Goal: Task Accomplishment & Management: Manage account settings

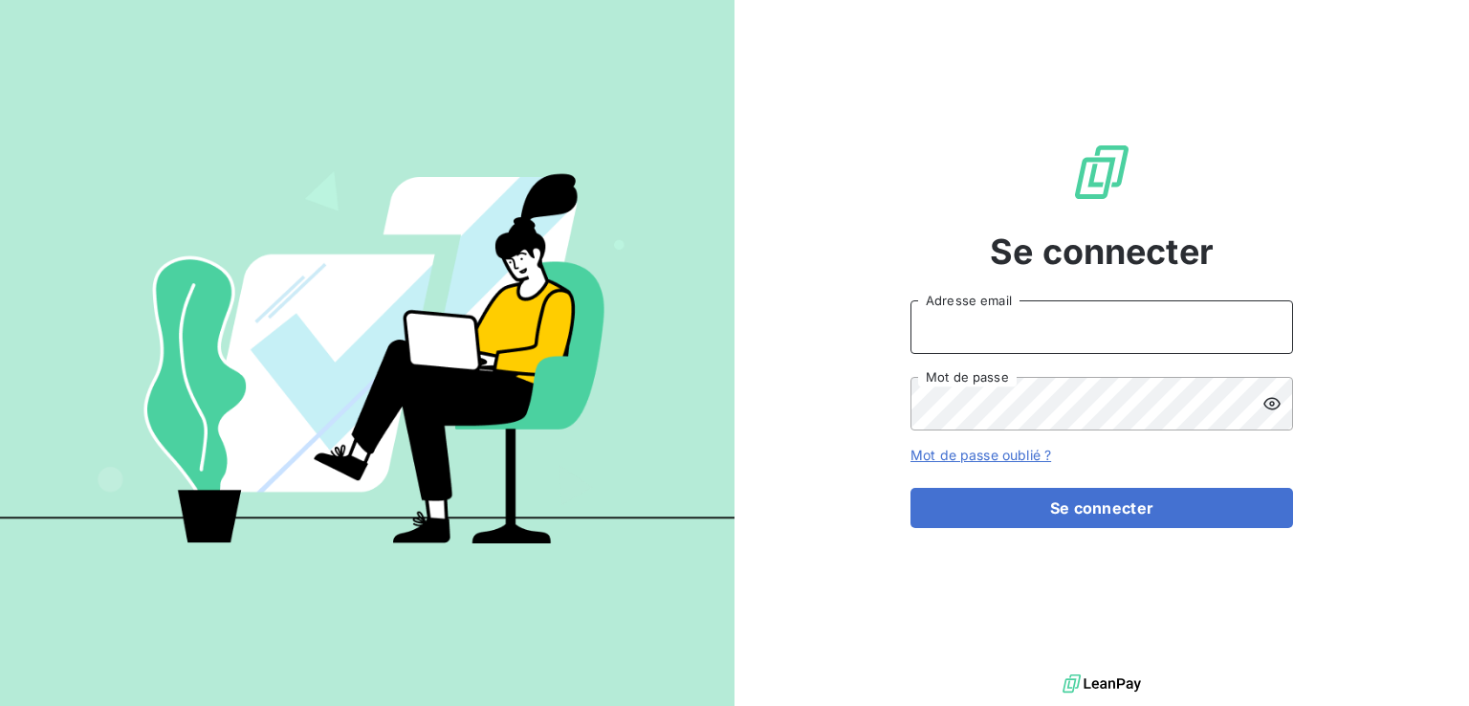
click at [1098, 332] on input "Adresse email" at bounding box center [1101, 327] width 382 height 54
click at [1332, 217] on div "Se connecter Adresse email Mot de passe Mot de passe oublié ? Se connecter" at bounding box center [1101, 334] width 734 height 669
click at [1063, 323] on input "Adresse email" at bounding box center [1101, 327] width 382 height 54
paste input "[EMAIL_ADDRESS][DOMAIN_NAME]"
type input "[EMAIL_ADDRESS][DOMAIN_NAME]"
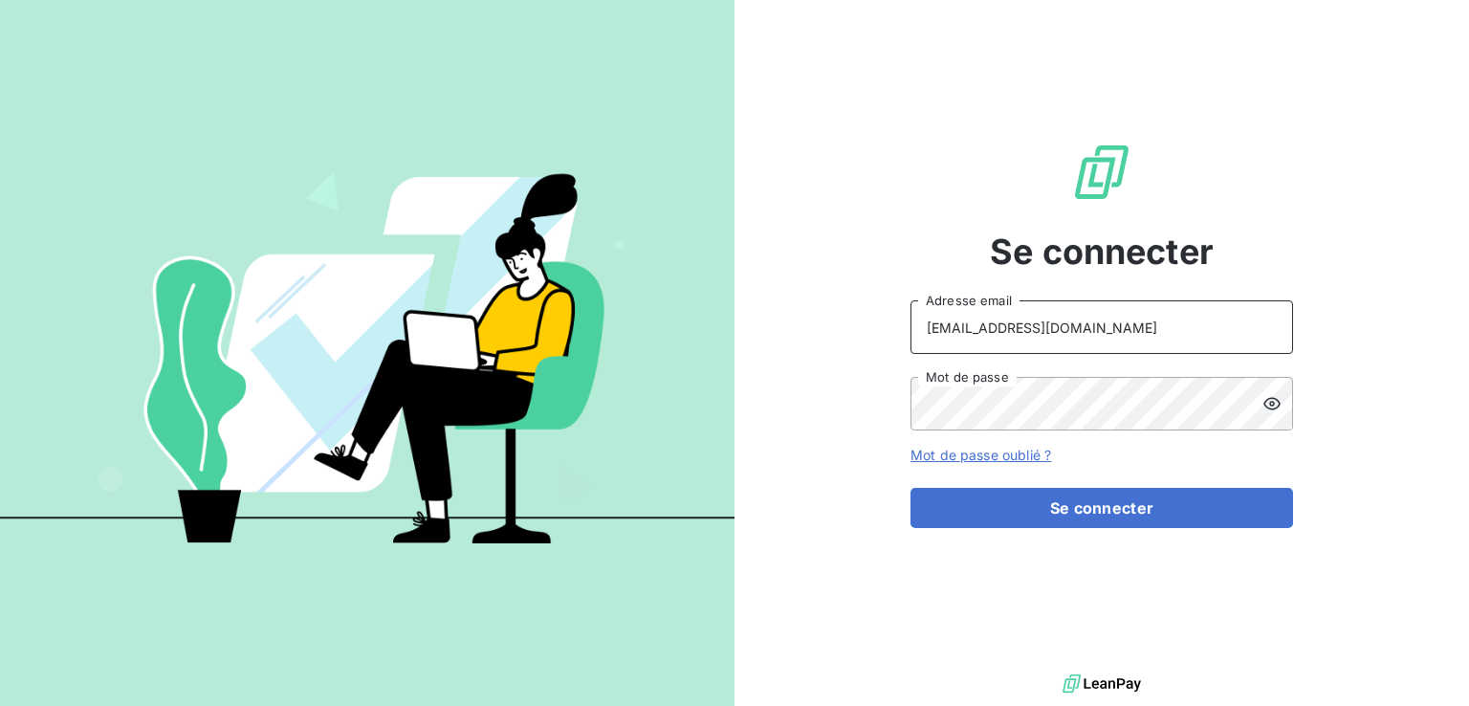
click at [1152, 324] on input "[EMAIL_ADDRESS][DOMAIN_NAME]" at bounding box center [1101, 327] width 382 height 54
click at [1019, 448] on link "Mot de passe oublié ?" at bounding box center [980, 455] width 141 height 16
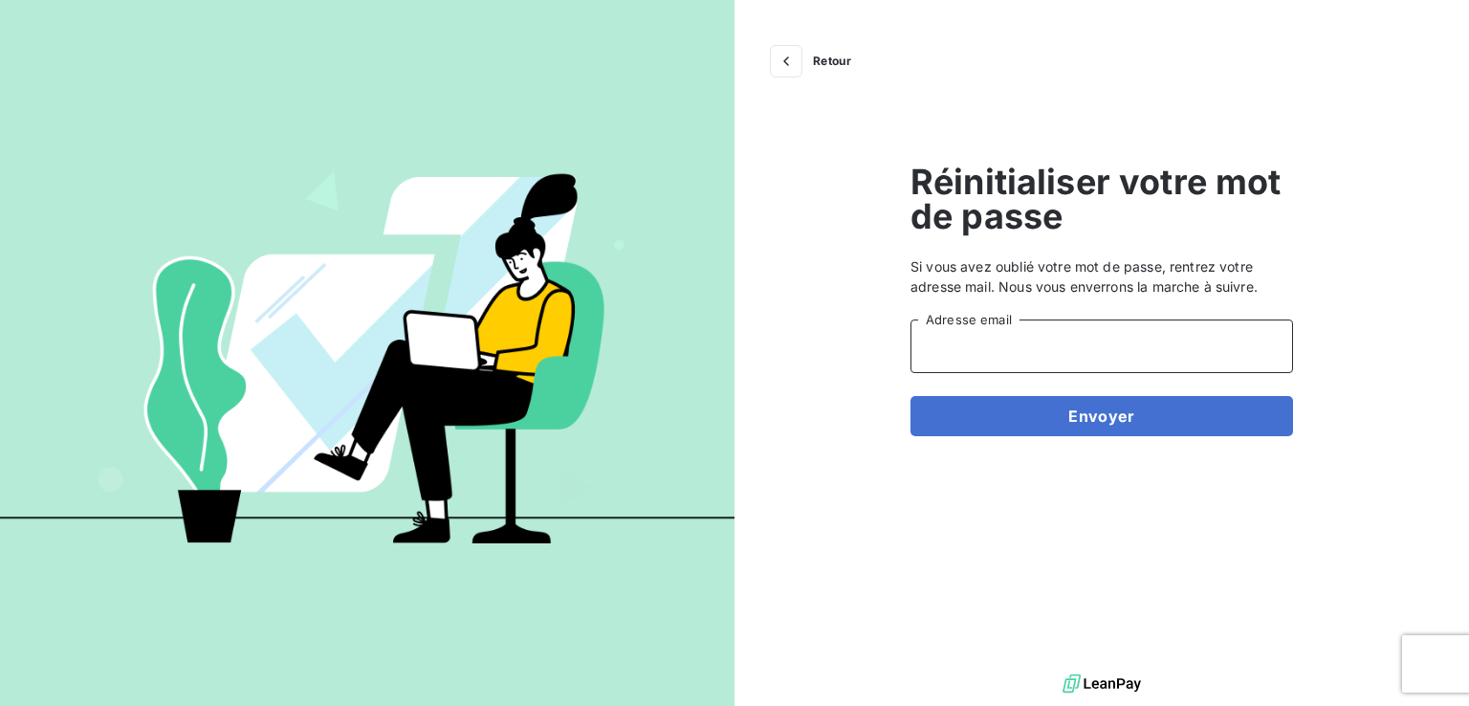
click at [1025, 353] on input "Adresse email" at bounding box center [1101, 346] width 382 height 54
paste input "[EMAIL_ADDRESS][DOMAIN_NAME]"
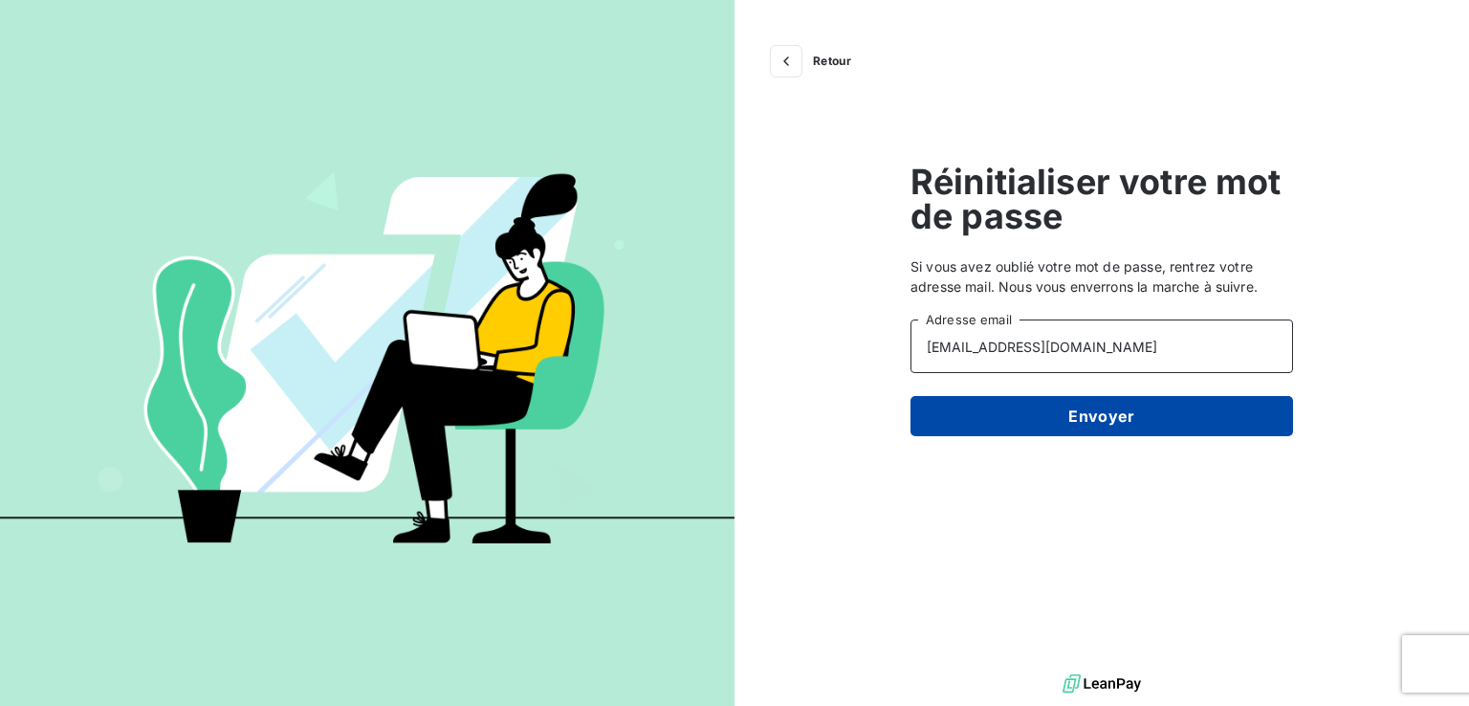
type input "[EMAIL_ADDRESS][DOMAIN_NAME]"
click at [1006, 418] on button "Envoyer" at bounding box center [1101, 416] width 382 height 40
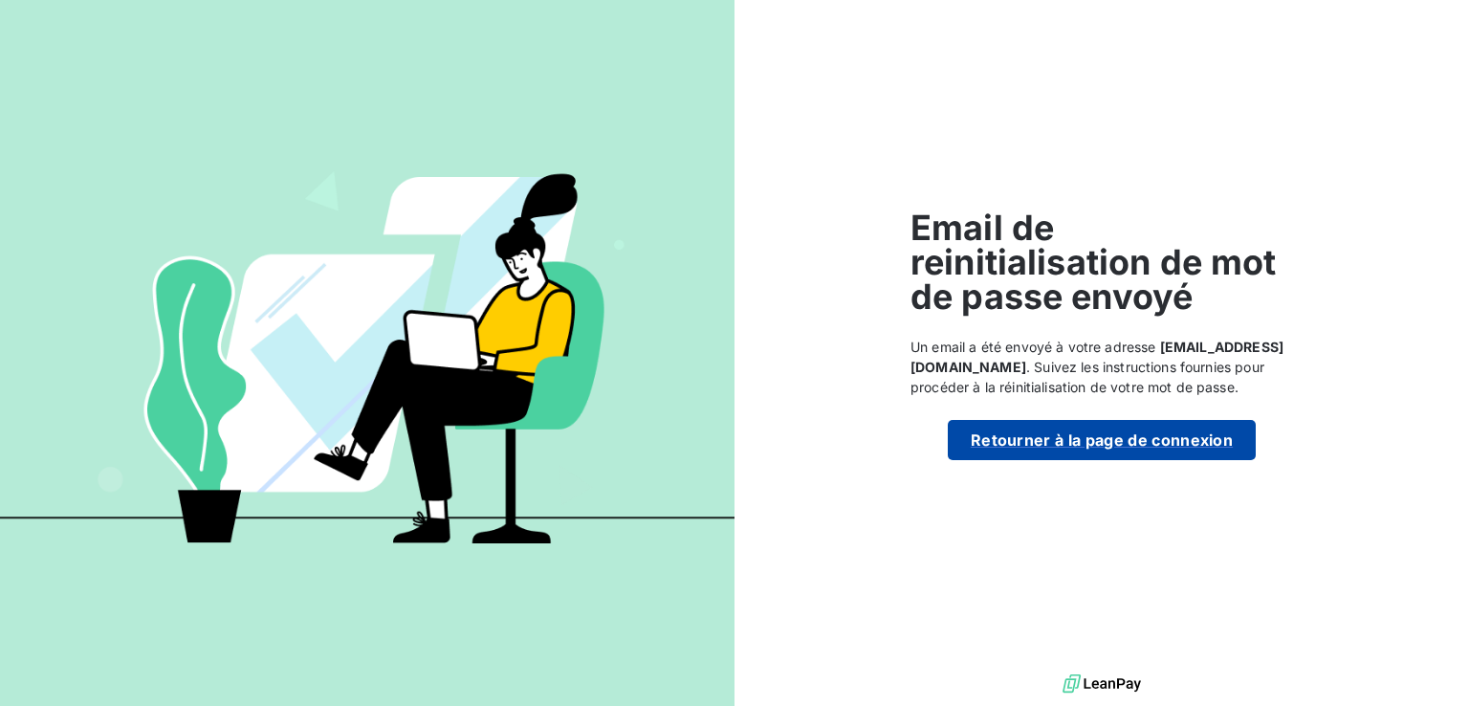
click at [1036, 435] on button "Retourner à la page de connexion" at bounding box center [1102, 440] width 308 height 40
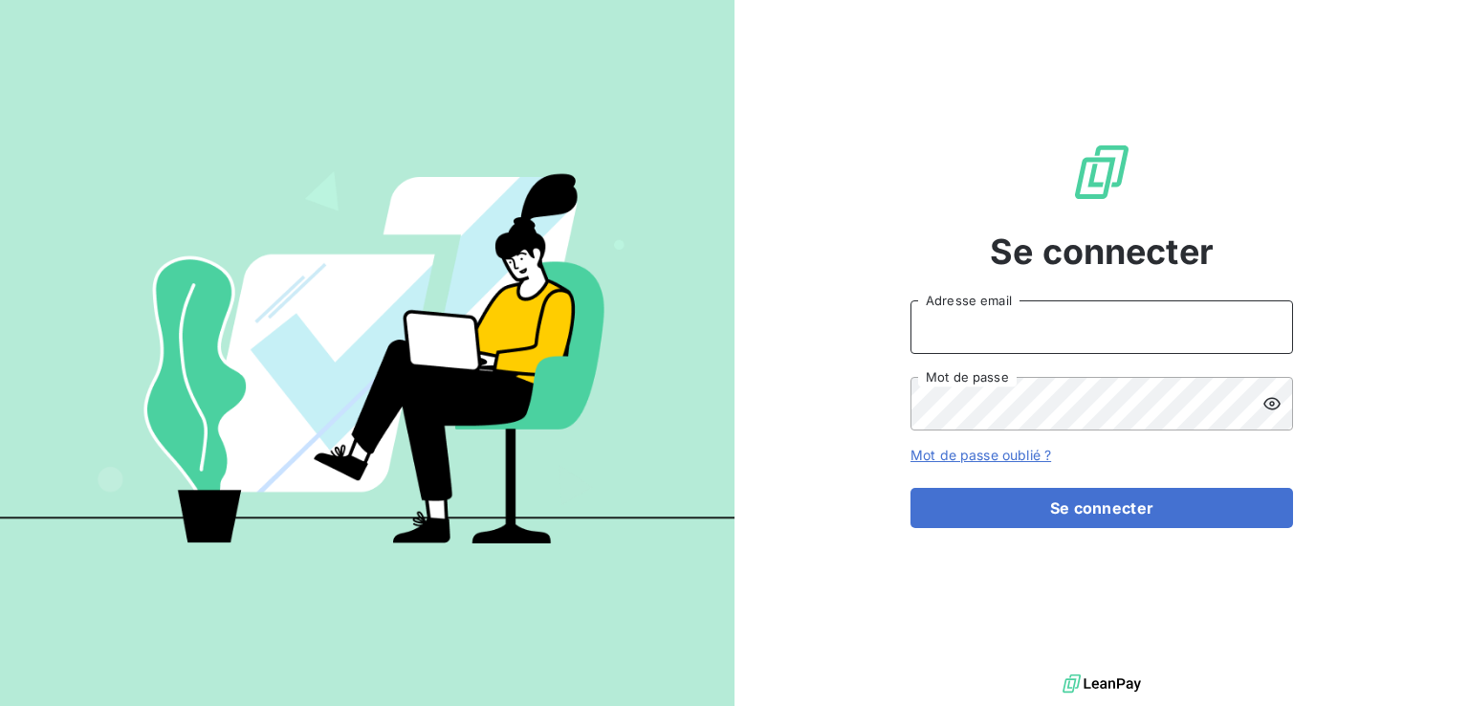
click at [995, 341] on input "Adresse email" at bounding box center [1101, 327] width 382 height 54
click at [1025, 281] on div "Se connecter Adresse email Mot de passe Mot de passe oublié ? Se connecter" at bounding box center [1101, 334] width 382 height 669
click at [1000, 332] on input "Adresse email" at bounding box center [1101, 327] width 382 height 54
type input "[EMAIL_ADDRESS][DOMAIN_NAME]"
click at [1266, 406] on icon at bounding box center [1271, 404] width 17 height 12
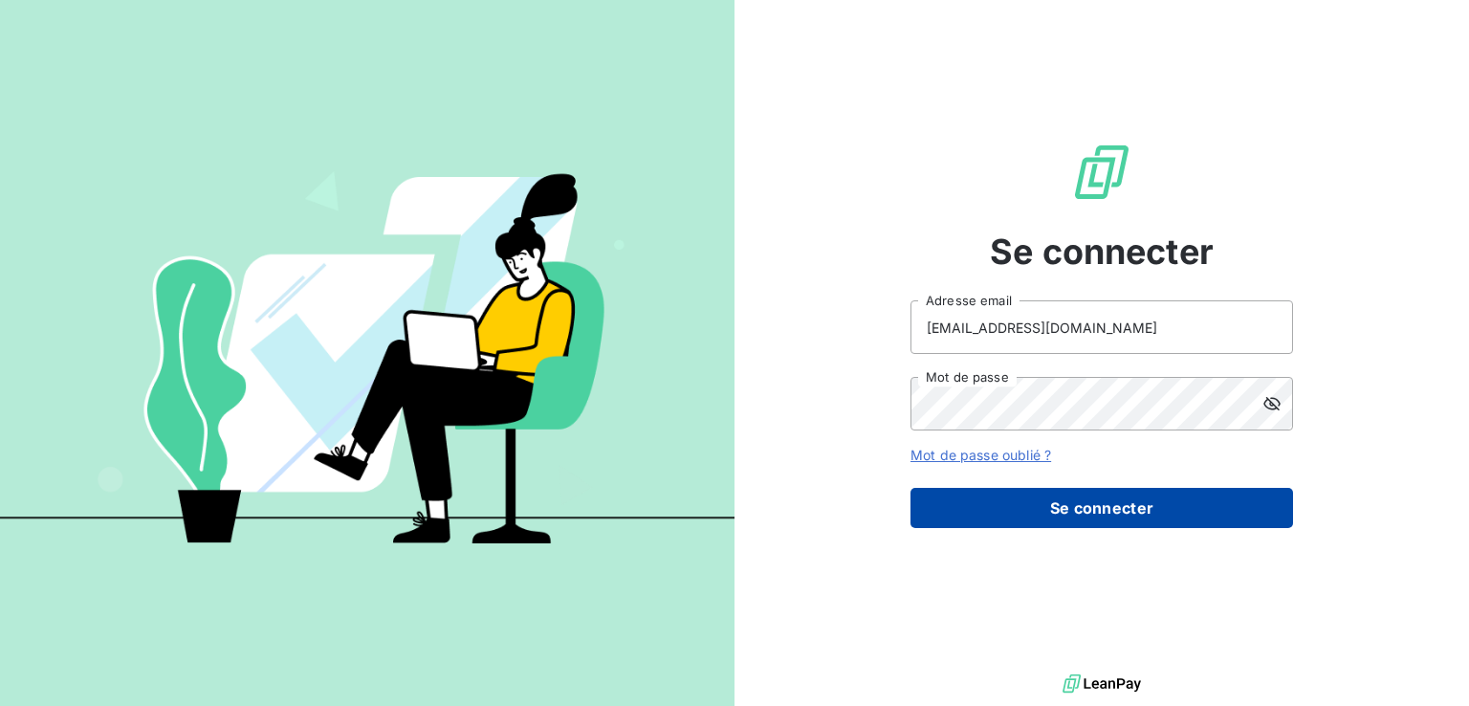
click at [1141, 496] on button "Se connecter" at bounding box center [1101, 508] width 382 height 40
click at [1139, 510] on button "Se connecter" at bounding box center [1101, 508] width 382 height 40
click at [1086, 517] on button "Se connecter" at bounding box center [1101, 508] width 382 height 40
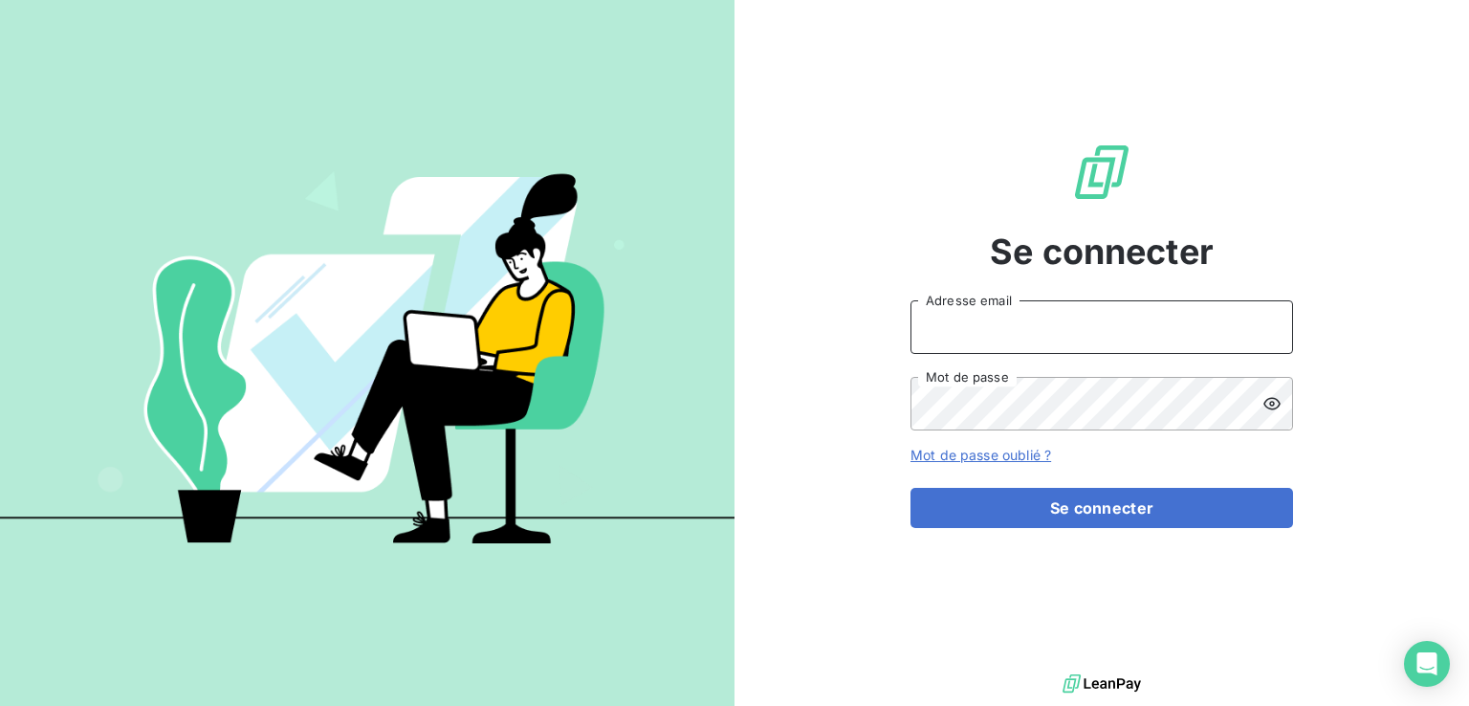
type input "[EMAIL_ADDRESS][DOMAIN_NAME]"
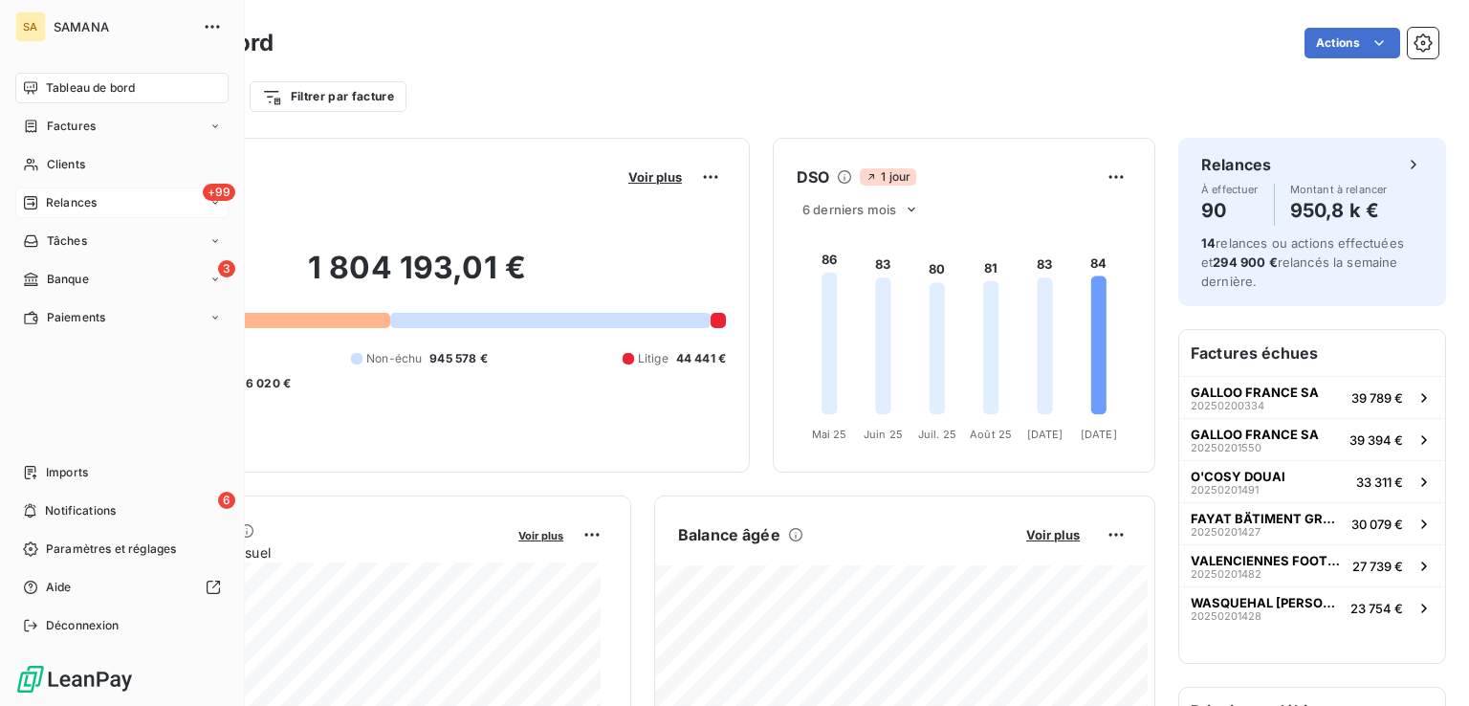
click at [65, 198] on span "Relances" at bounding box center [71, 202] width 51 height 17
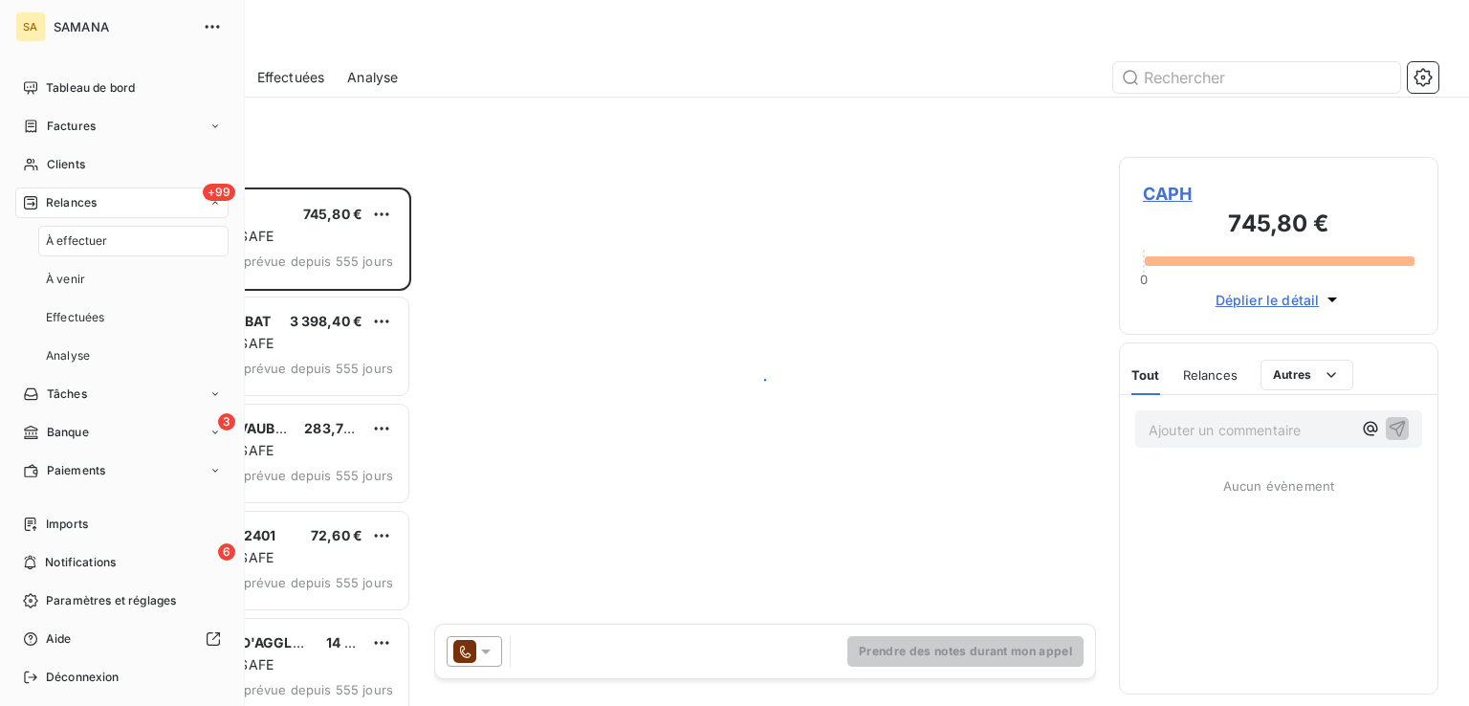
scroll to position [503, 304]
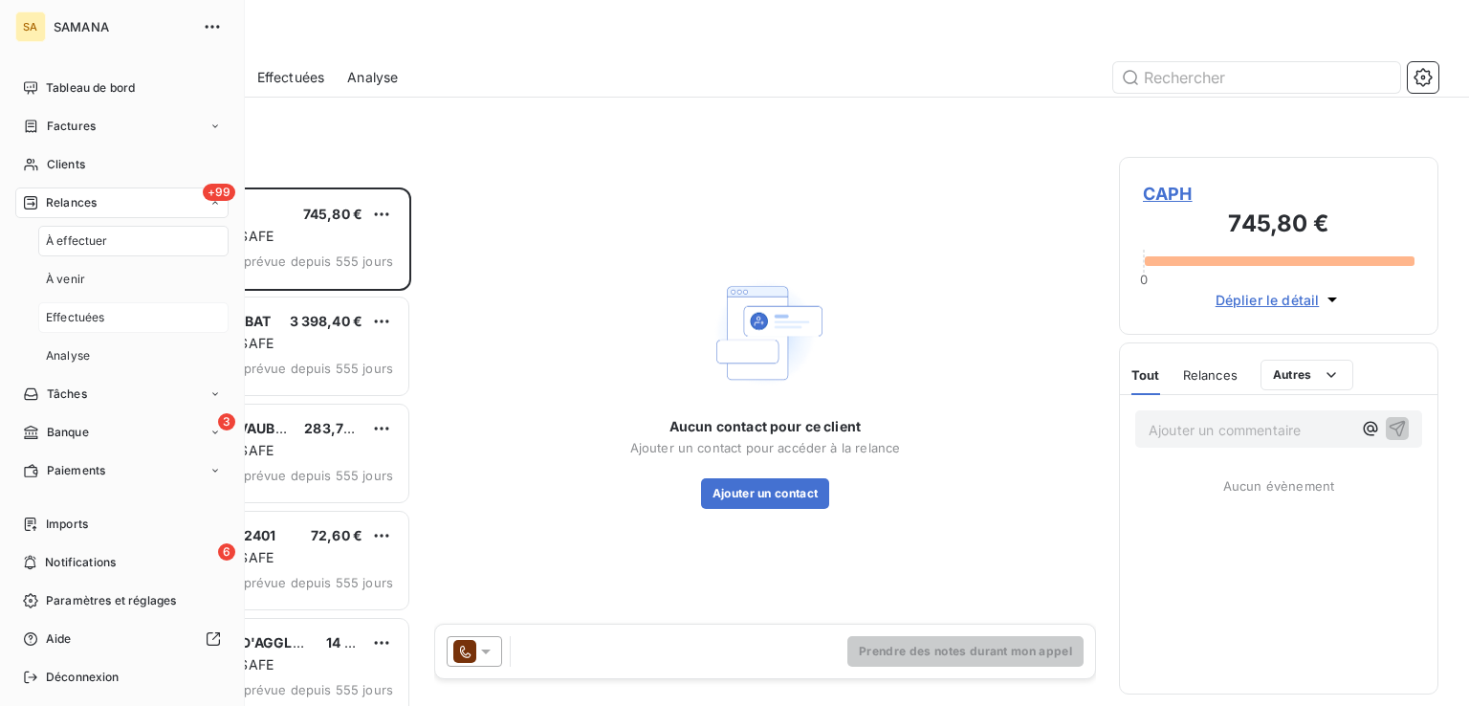
click at [113, 317] on div "Effectuées" at bounding box center [133, 317] width 190 height 31
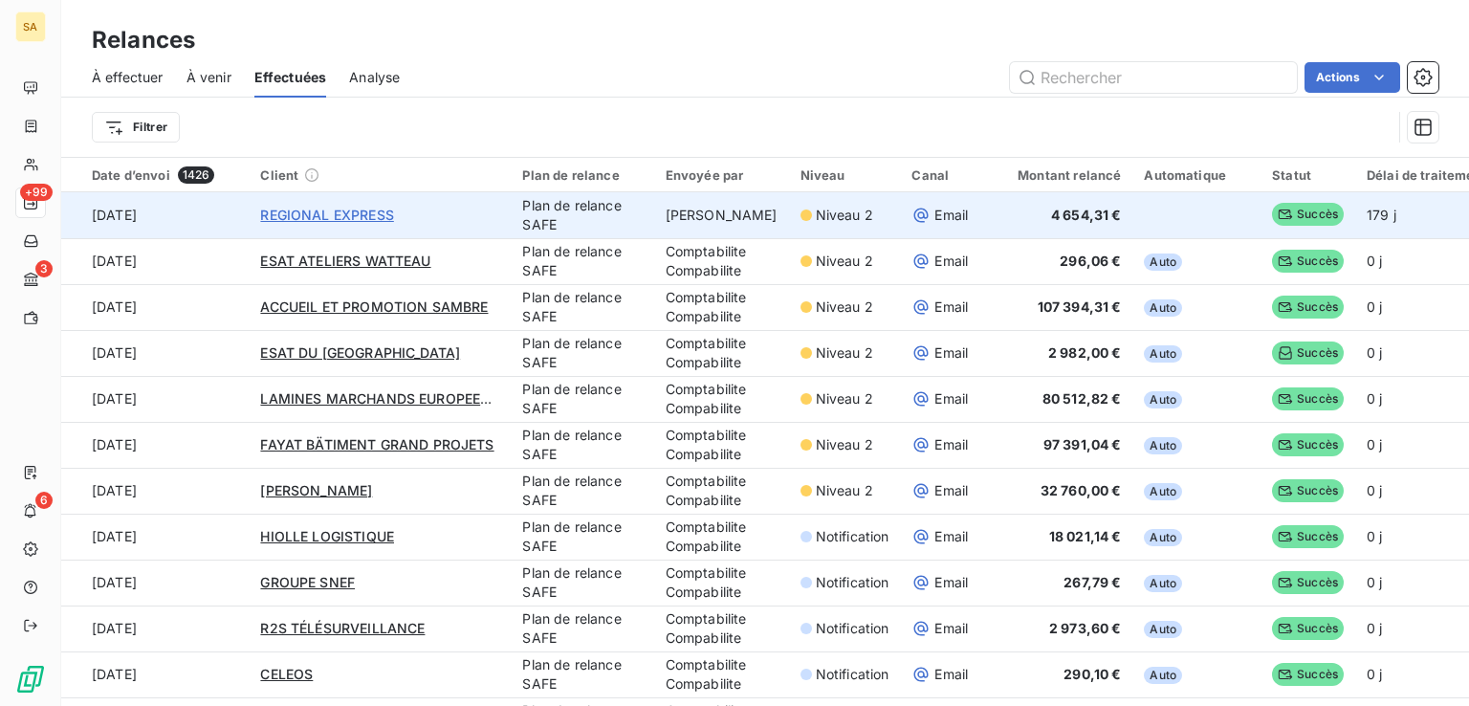
click at [333, 215] on span "REGIONAL EXPRESS" at bounding box center [326, 215] width 133 height 16
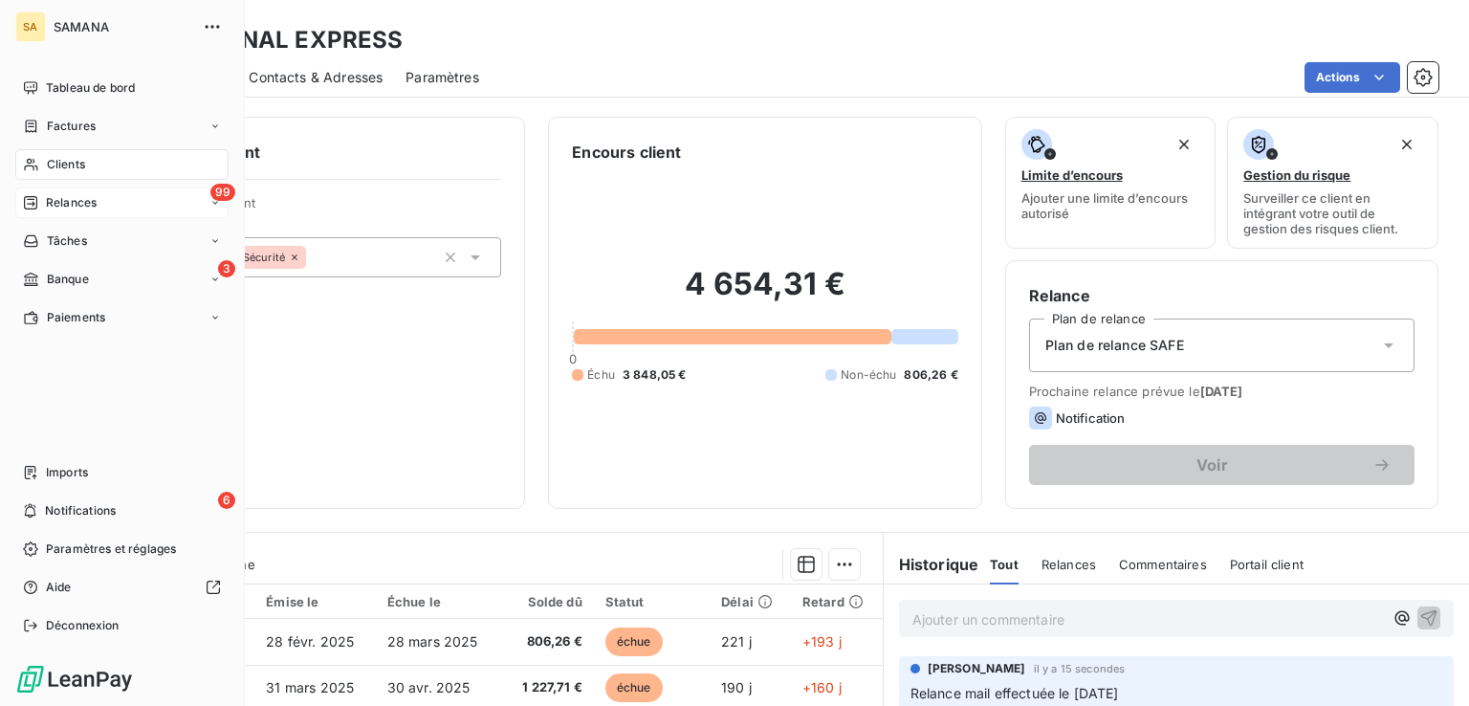
click at [120, 207] on div "99 Relances" at bounding box center [121, 202] width 213 height 31
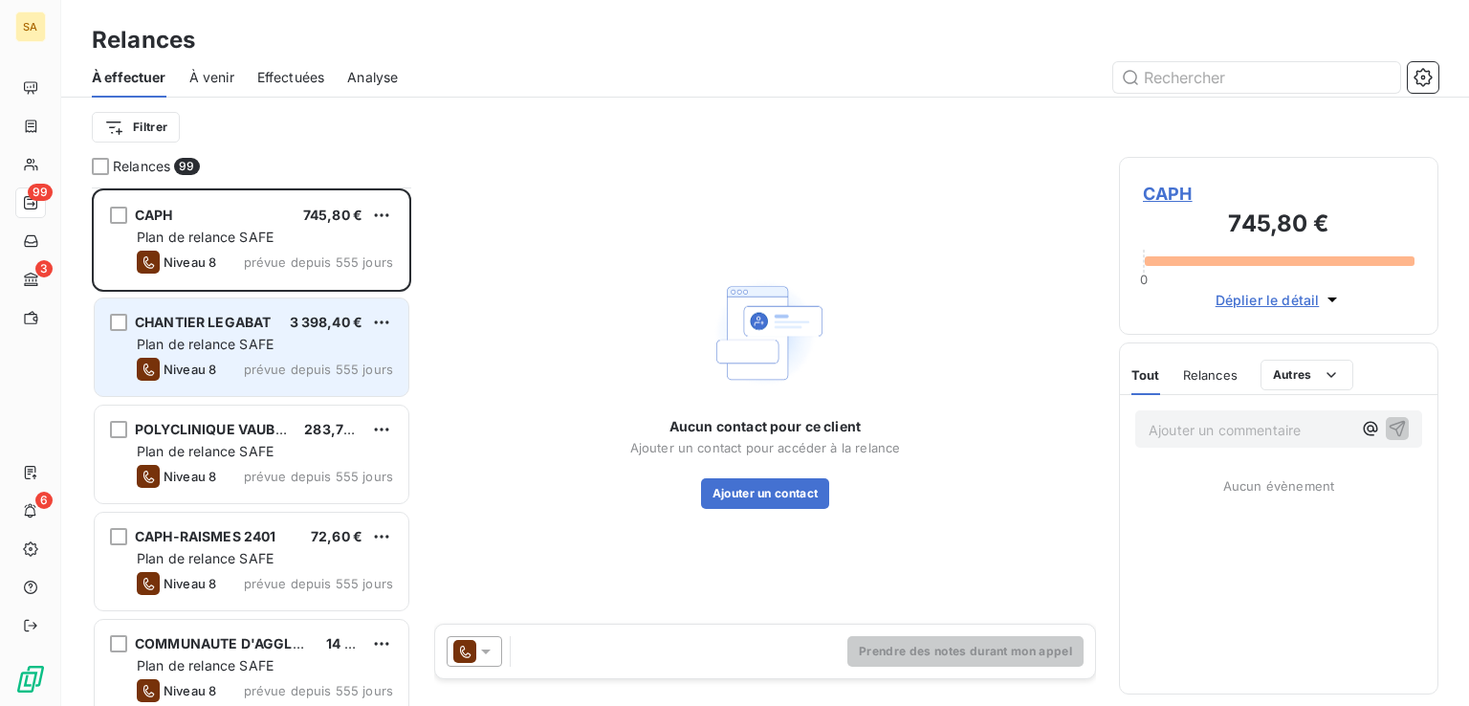
scroll to position [191, 0]
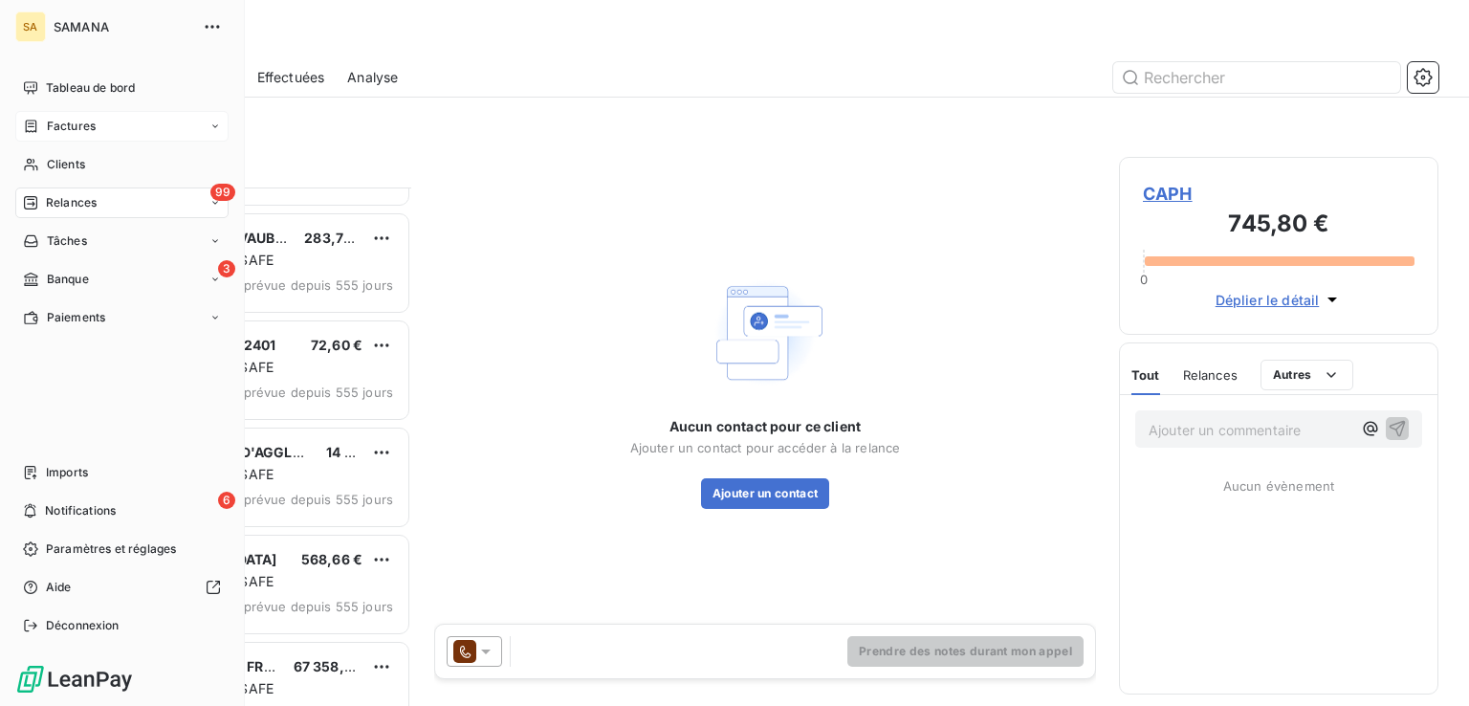
click at [62, 115] on div "Factures" at bounding box center [121, 126] width 213 height 31
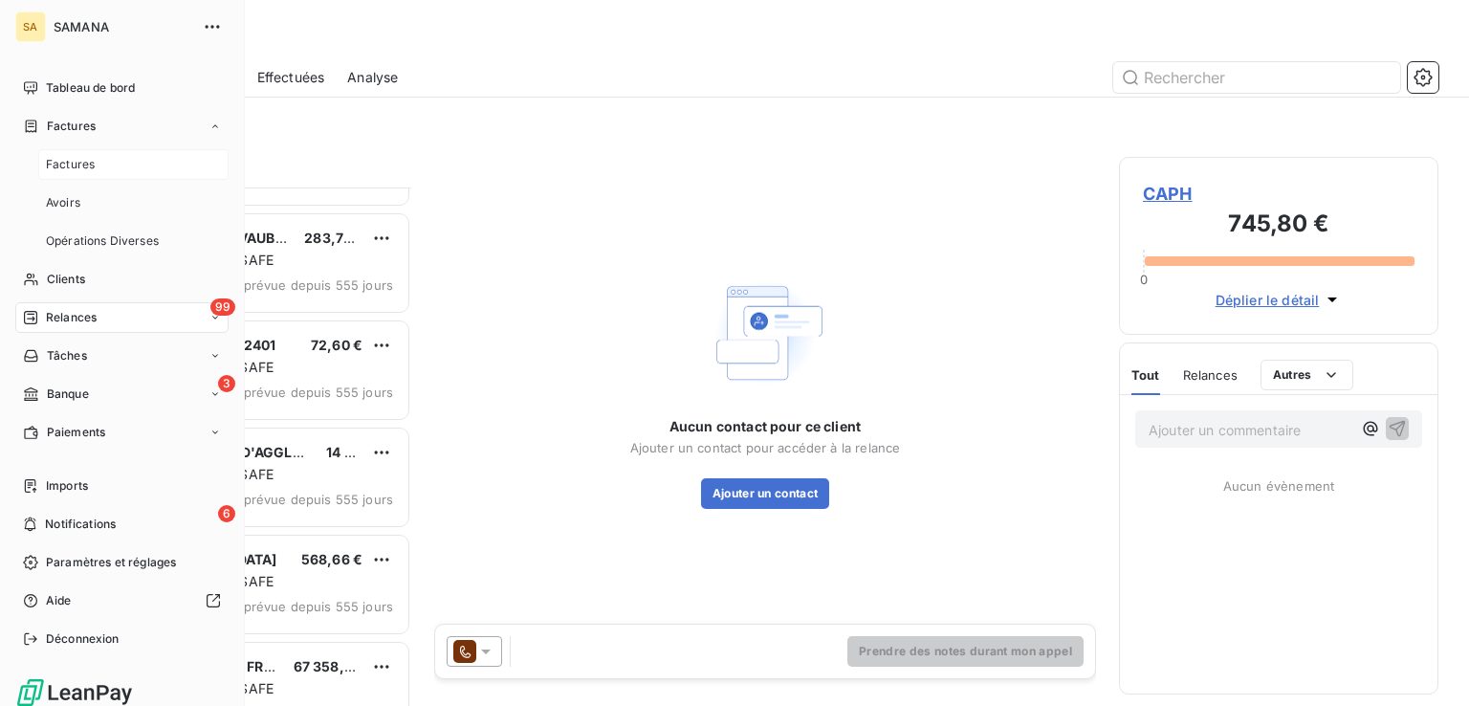
click at [80, 158] on span "Factures" at bounding box center [70, 164] width 49 height 17
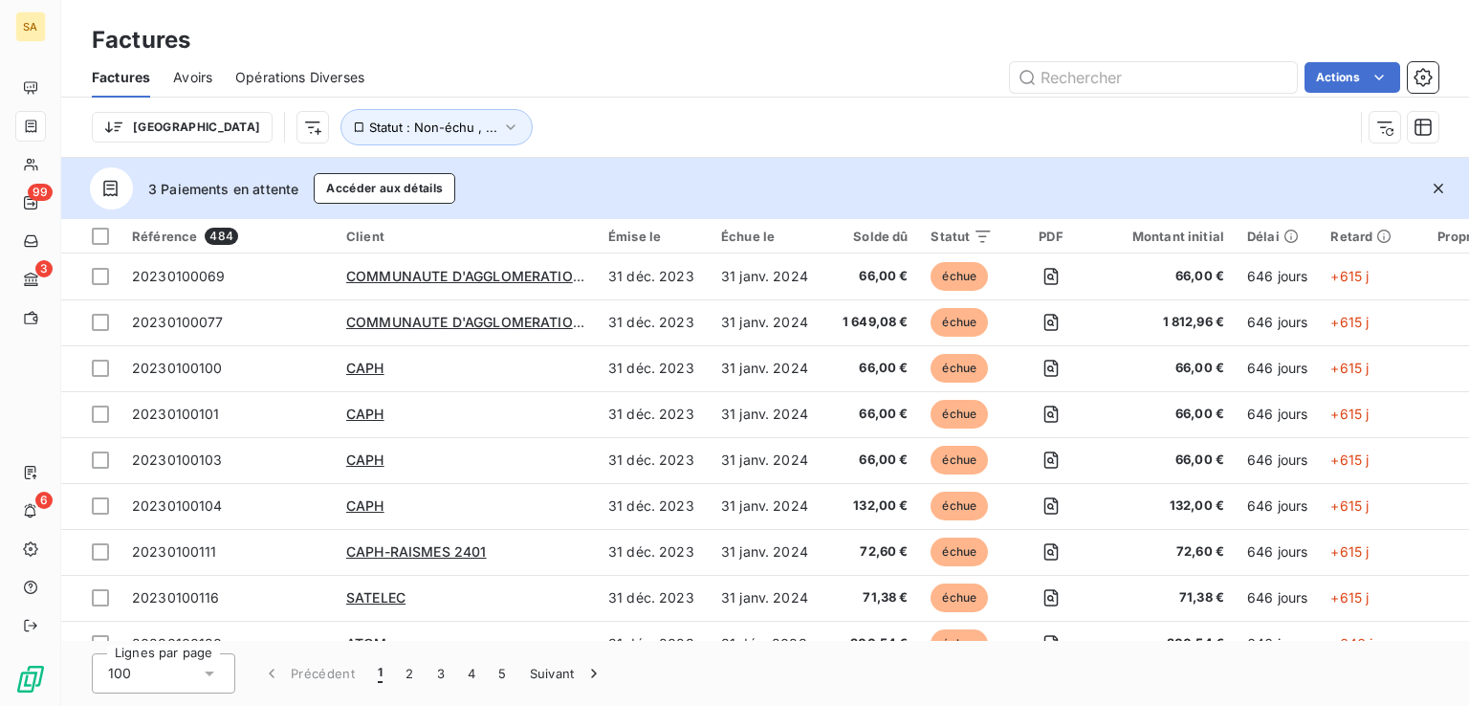
click at [651, 24] on div "Factures" at bounding box center [765, 40] width 1408 height 34
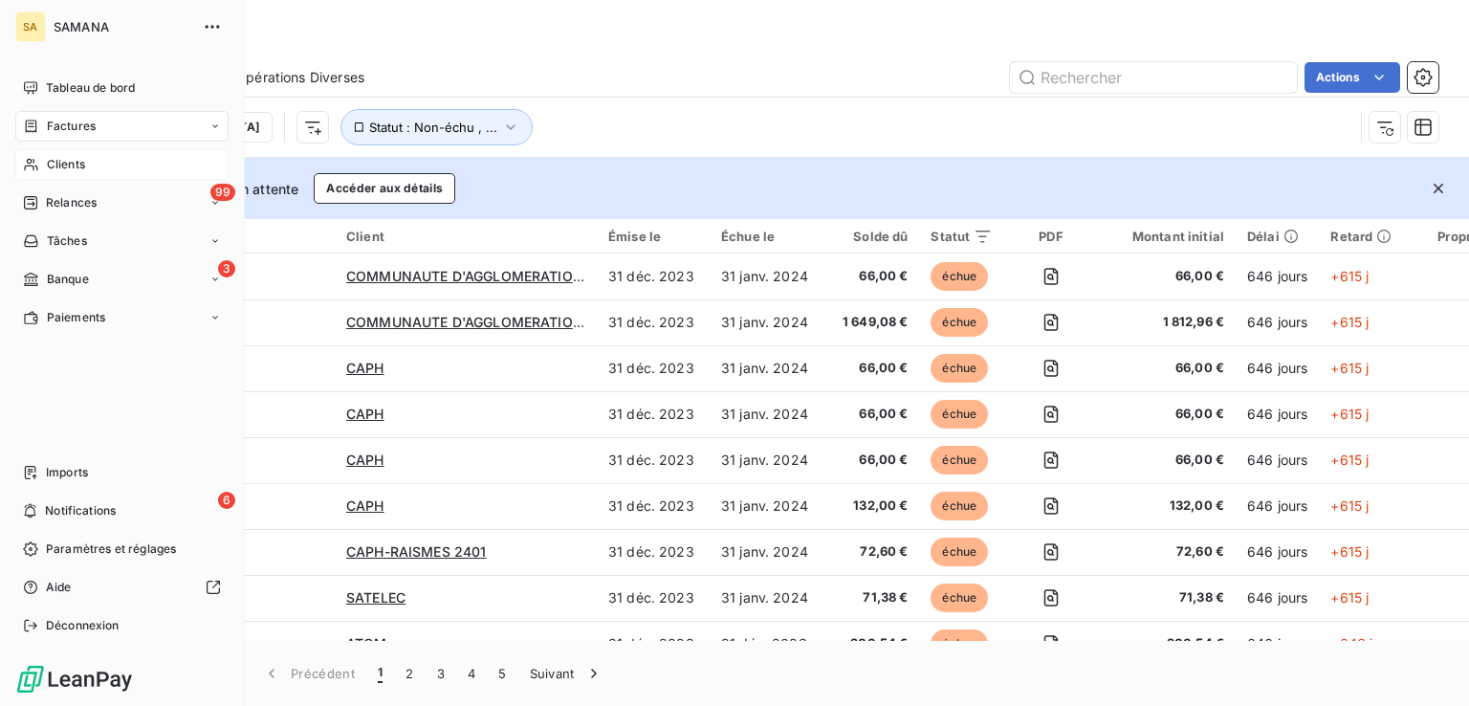
click at [87, 154] on div "Clients" at bounding box center [121, 164] width 213 height 31
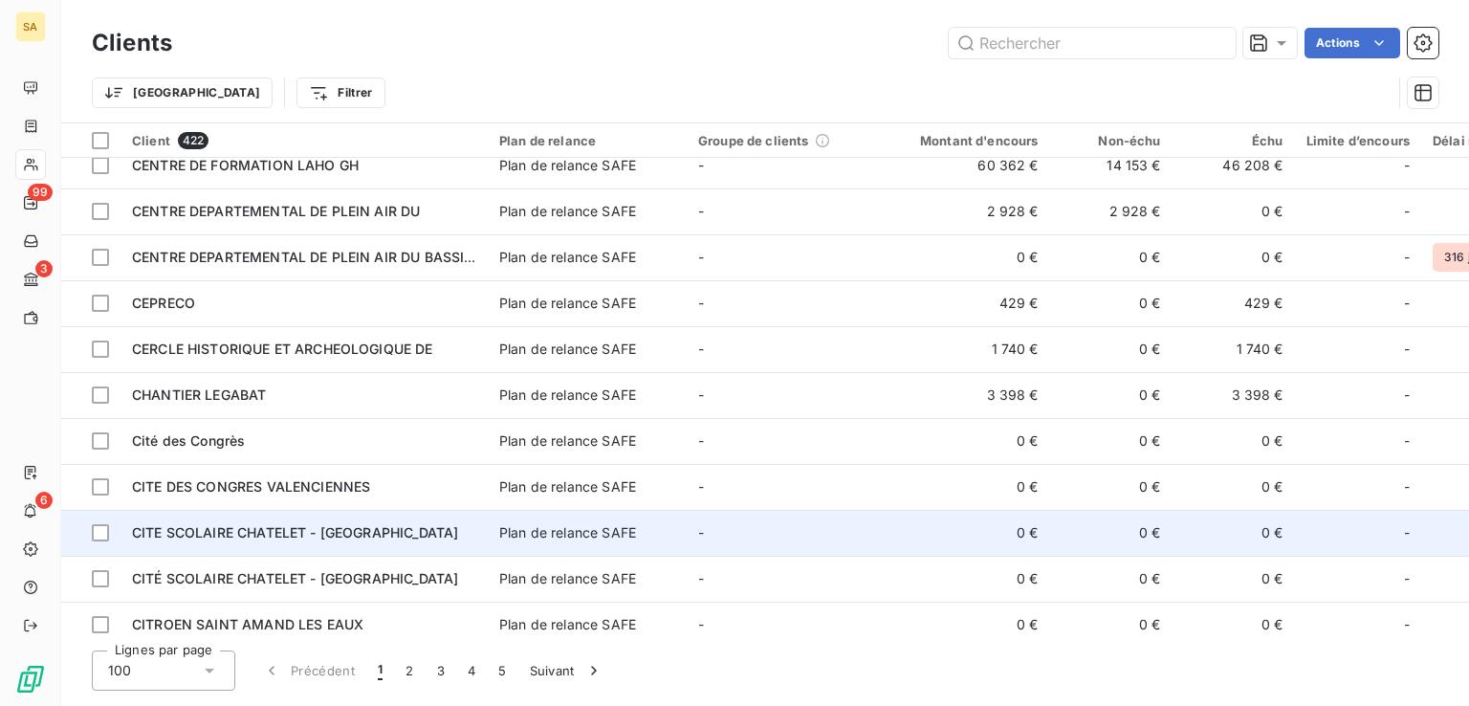
scroll to position [4120, 0]
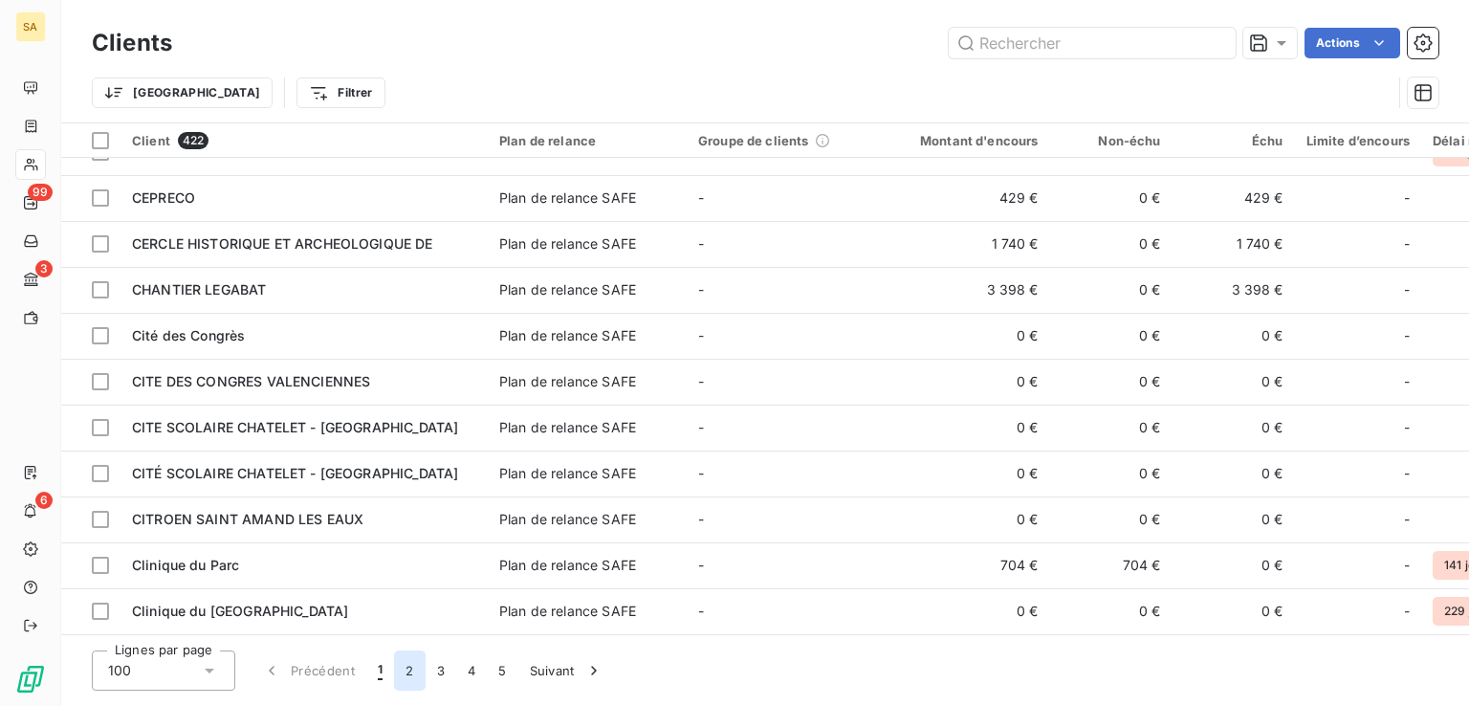
click at [406, 673] on button "2" at bounding box center [409, 670] width 31 height 40
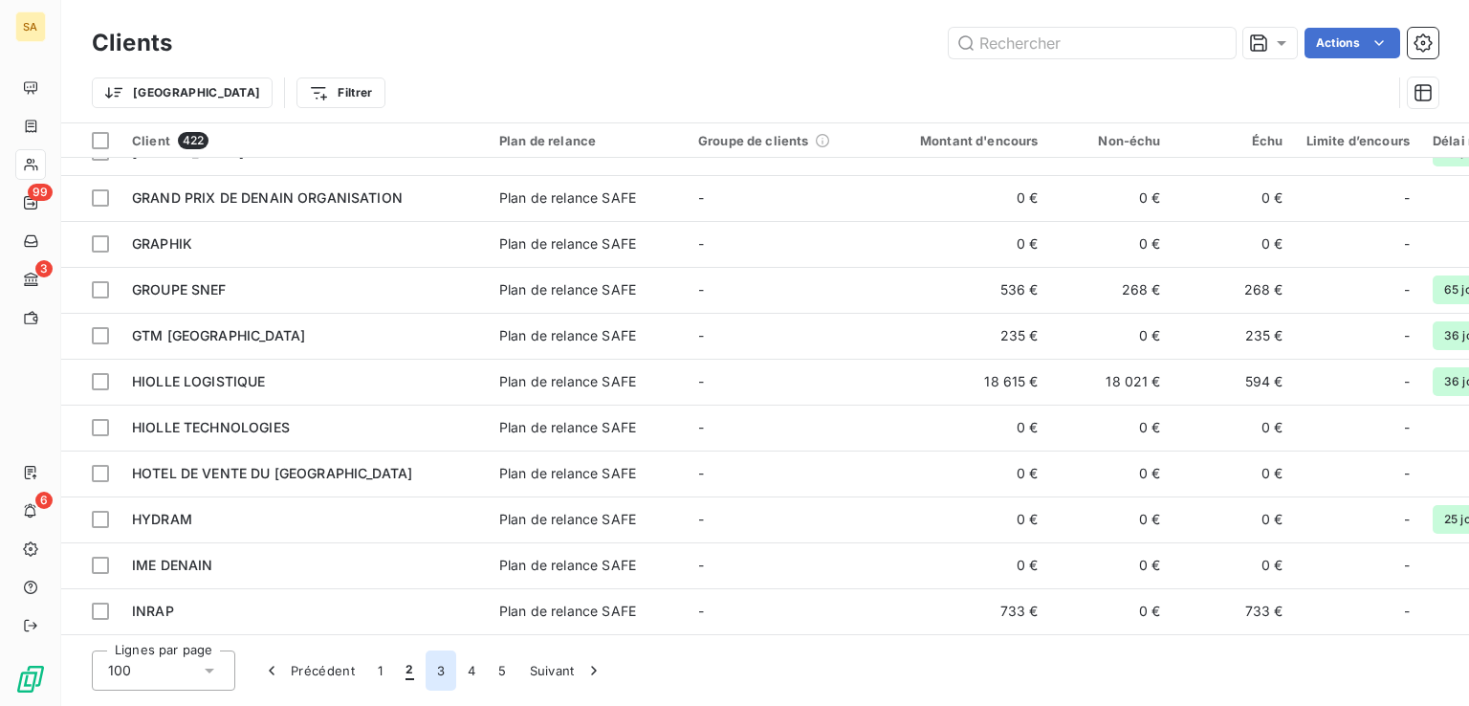
click at [443, 670] on button "3" at bounding box center [441, 670] width 31 height 40
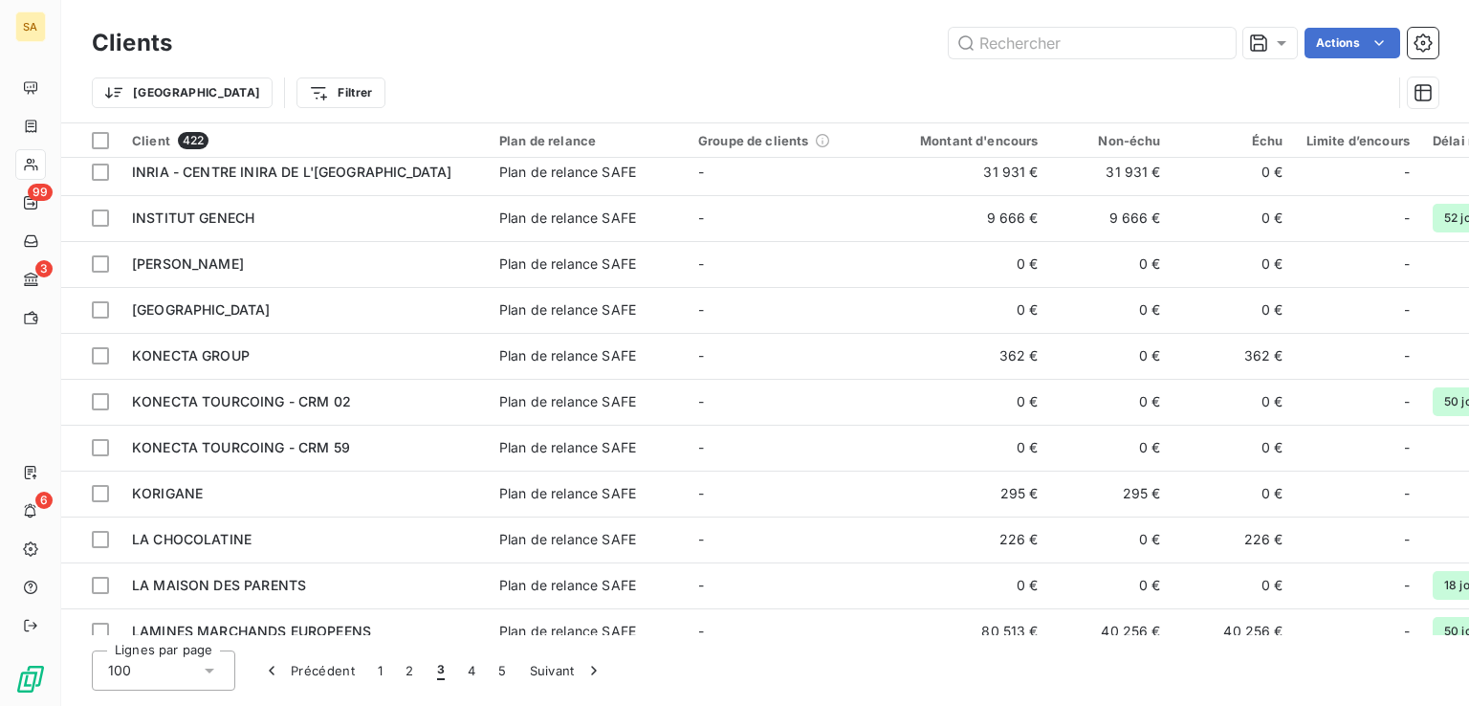
scroll to position [0, 0]
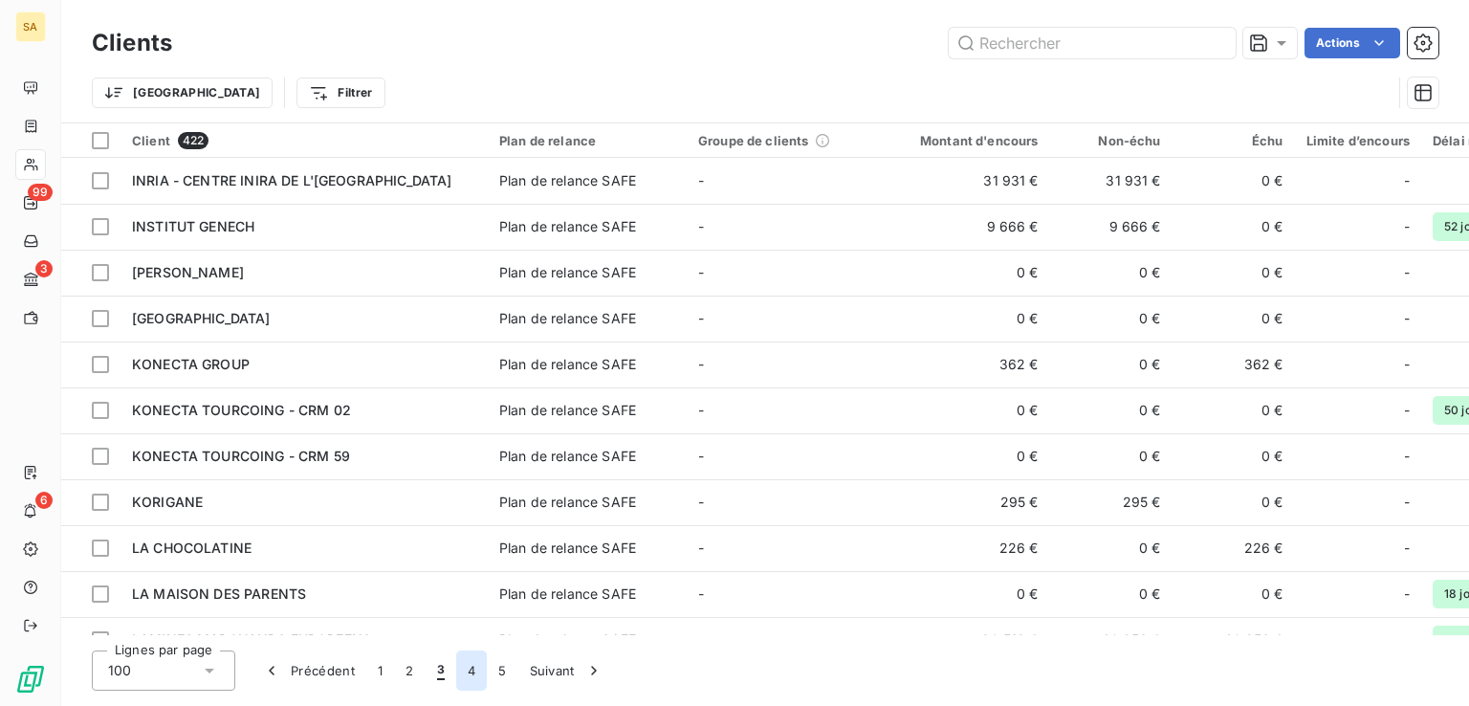
click at [457, 674] on button "4" at bounding box center [471, 670] width 31 height 40
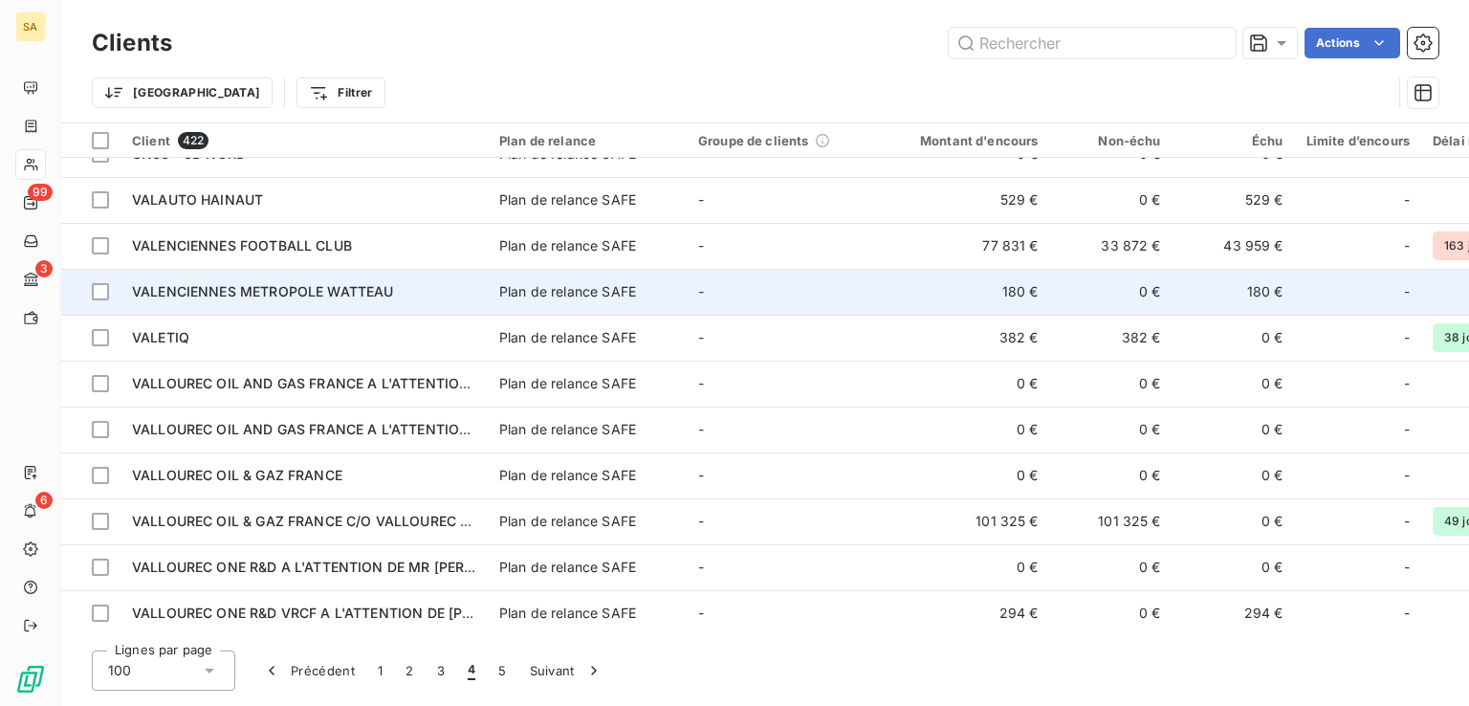
scroll to position [4120, 0]
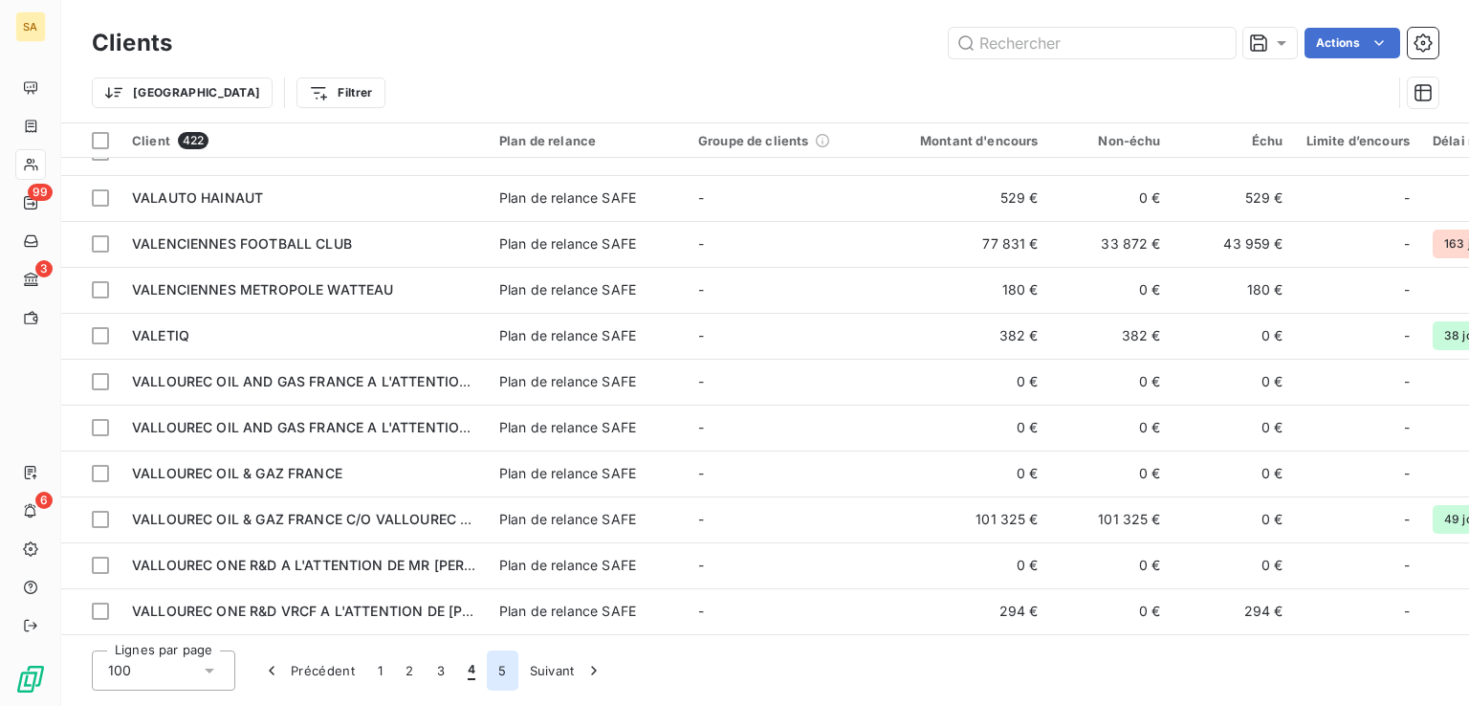
click at [494, 670] on button "5" at bounding box center [502, 670] width 31 height 40
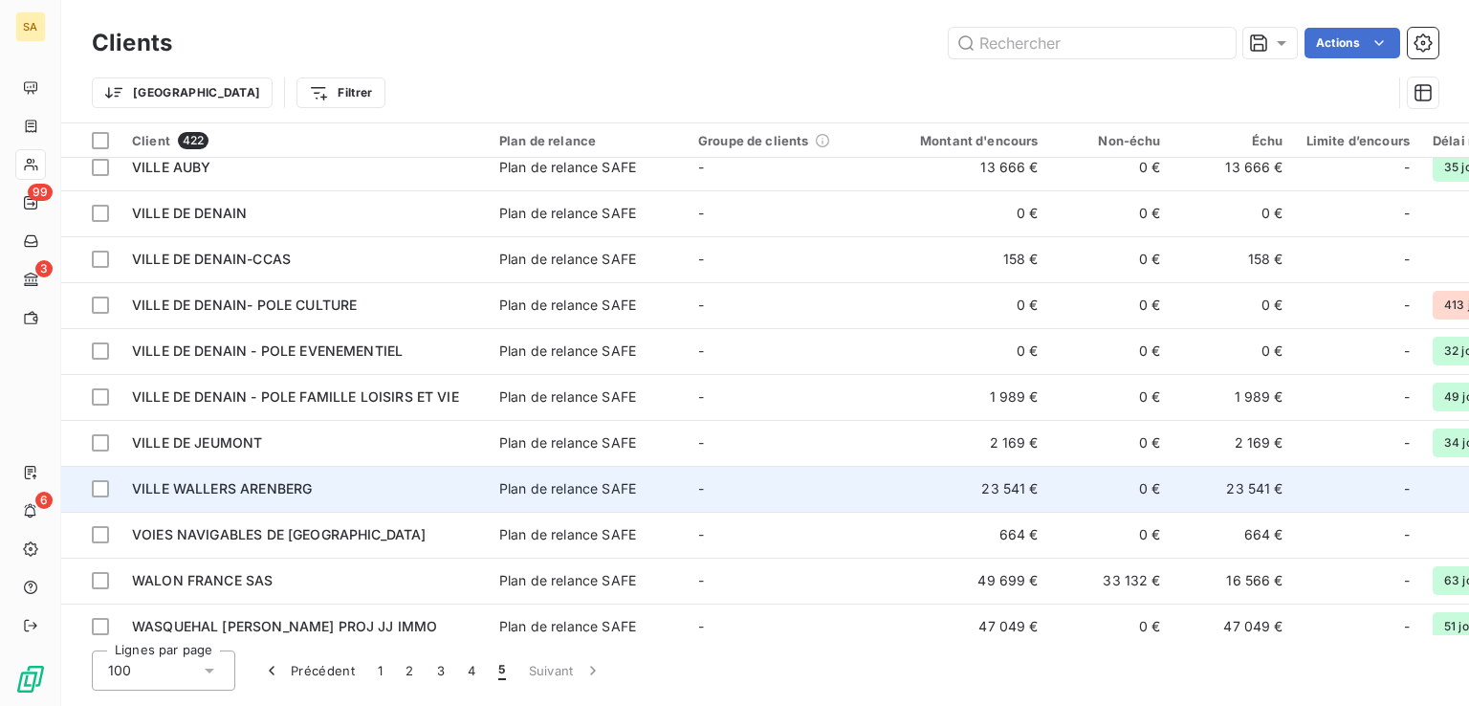
scroll to position [540, 0]
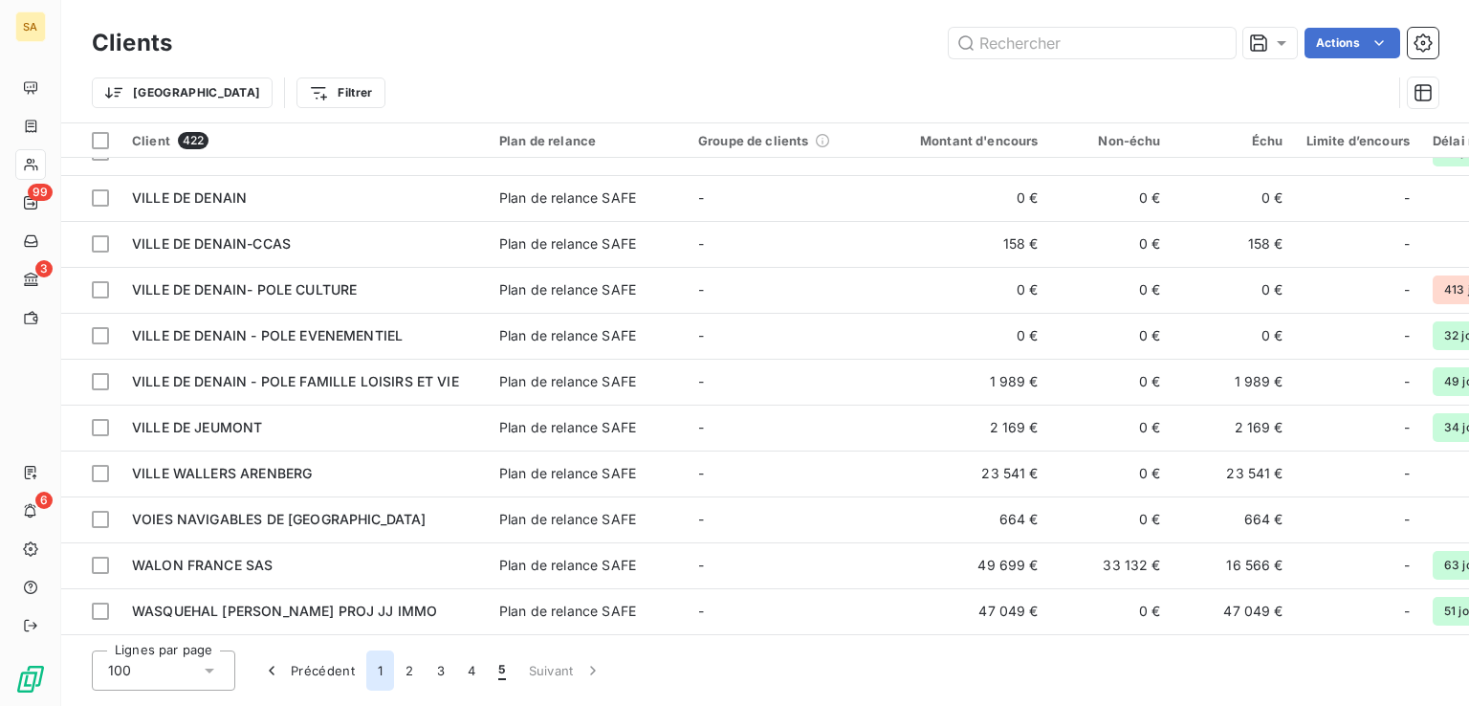
click at [379, 673] on button "1" at bounding box center [380, 670] width 28 height 40
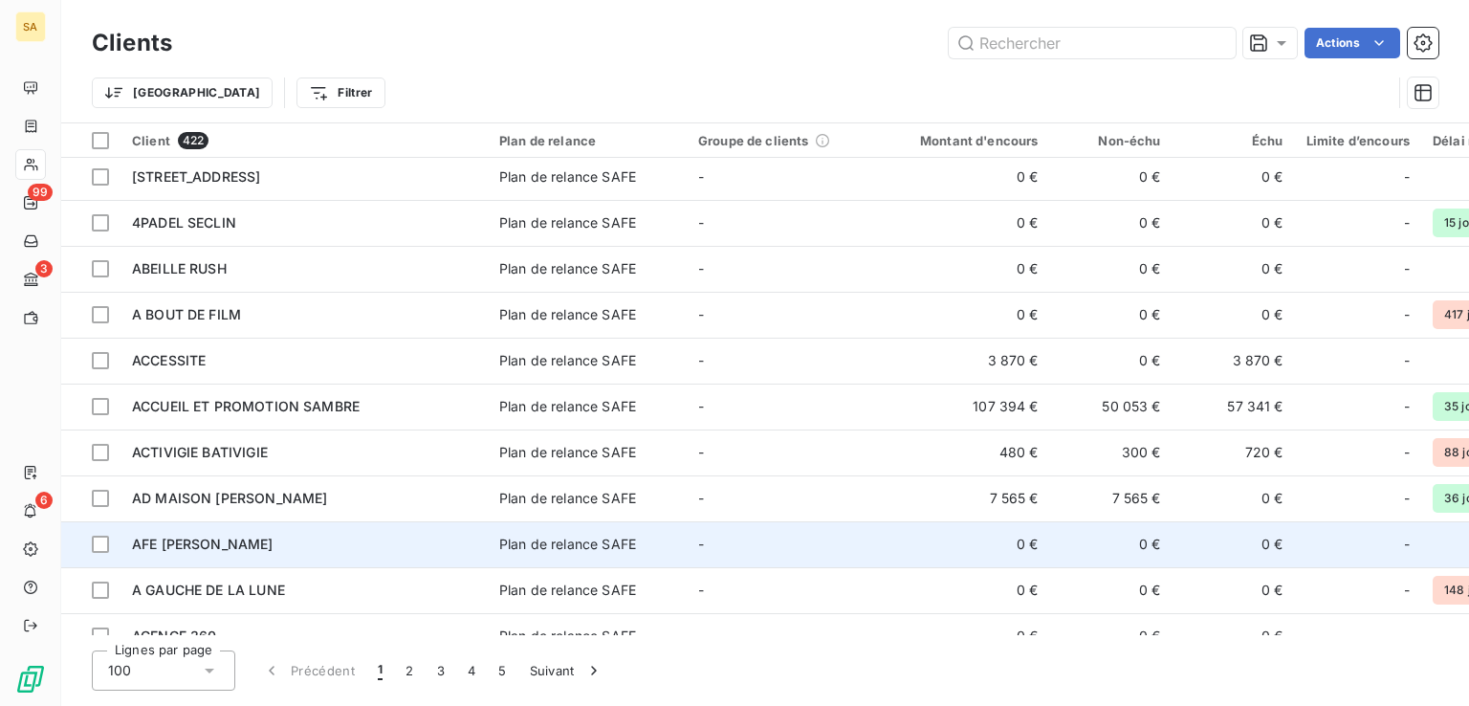
scroll to position [0, 0]
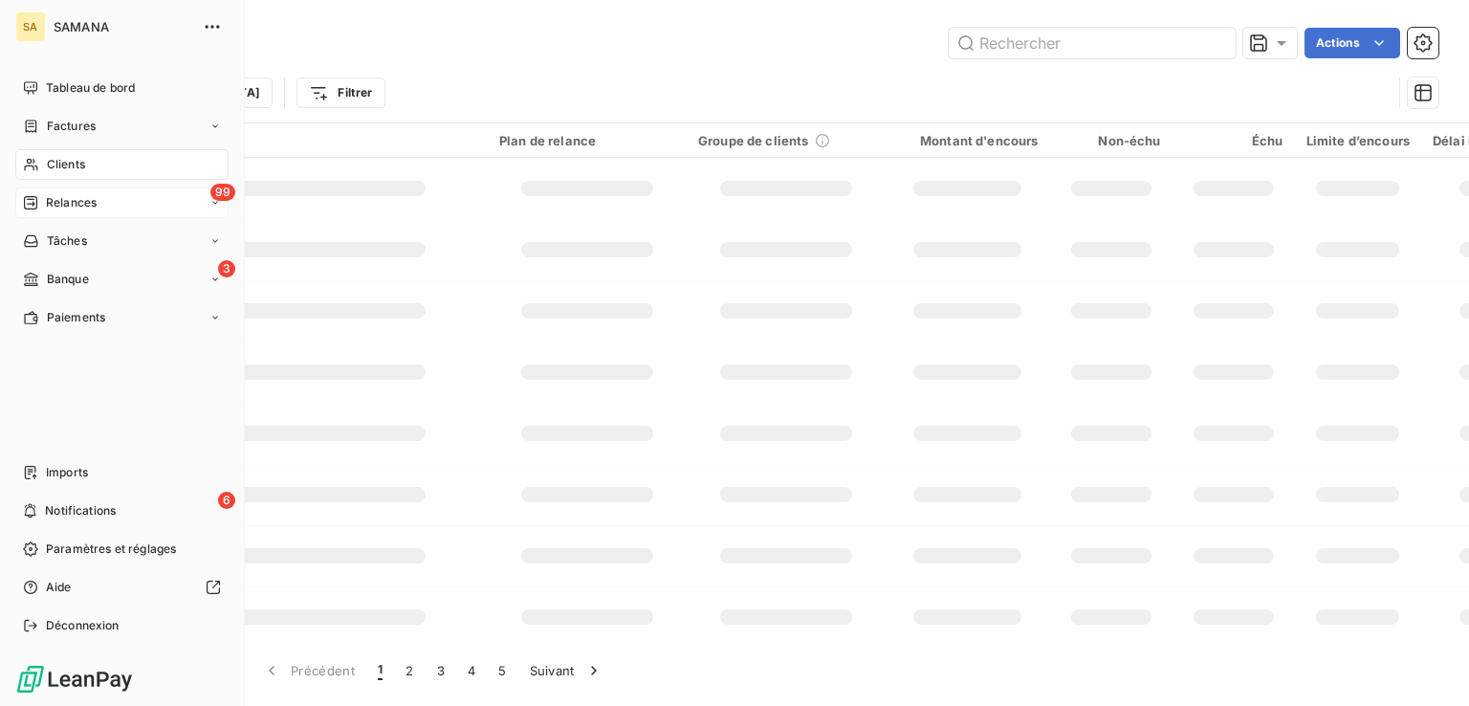
click at [80, 197] on span "Relances" at bounding box center [71, 202] width 51 height 17
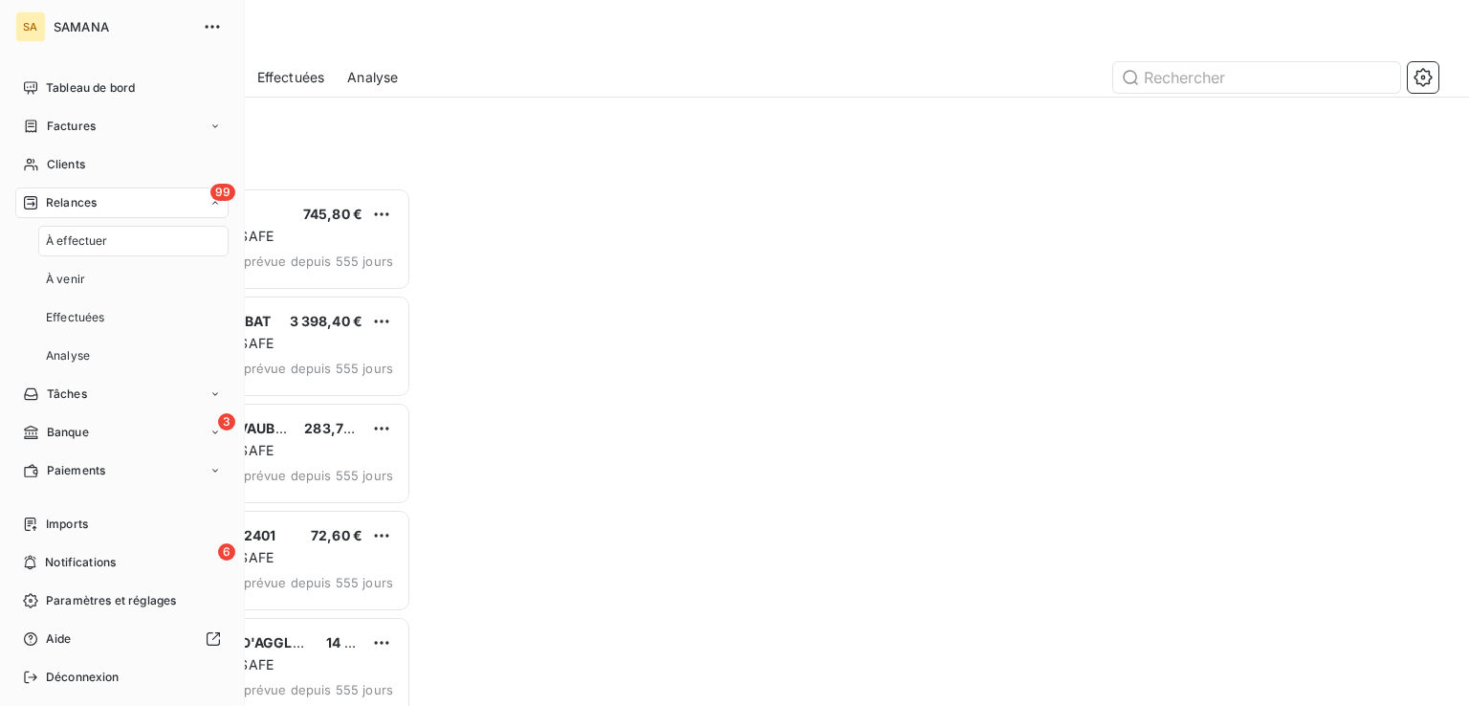
scroll to position [503, 304]
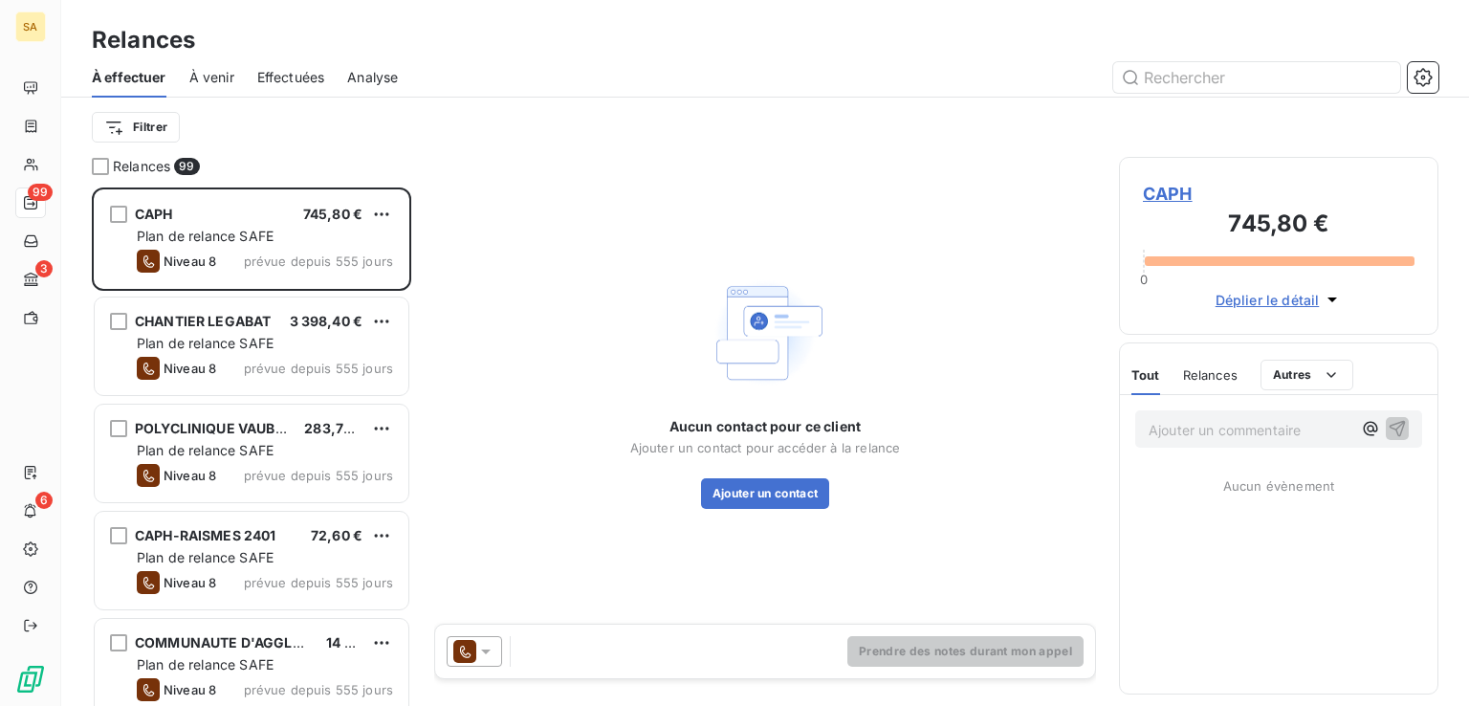
click at [214, 76] on span "À venir" at bounding box center [211, 77] width 45 height 19
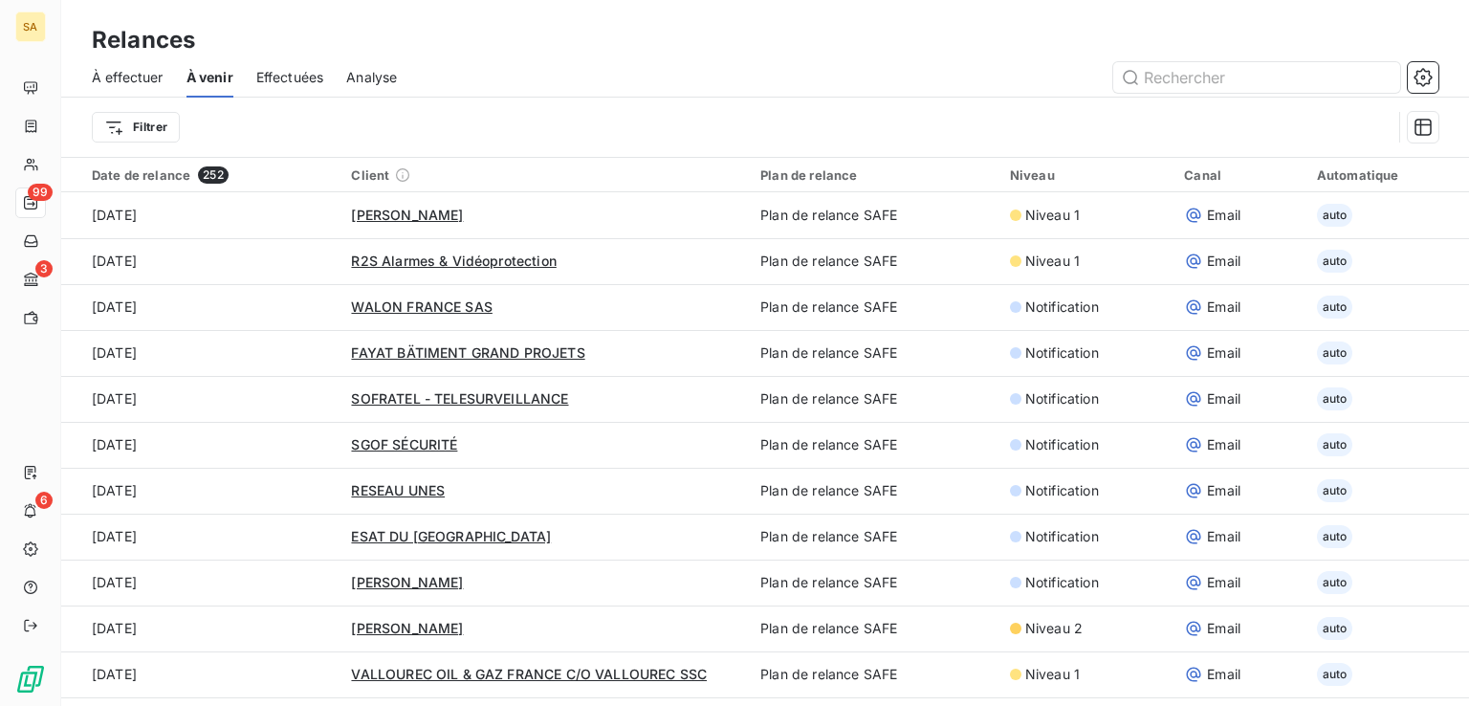
click at [111, 75] on span "À effectuer" at bounding box center [128, 77] width 72 height 19
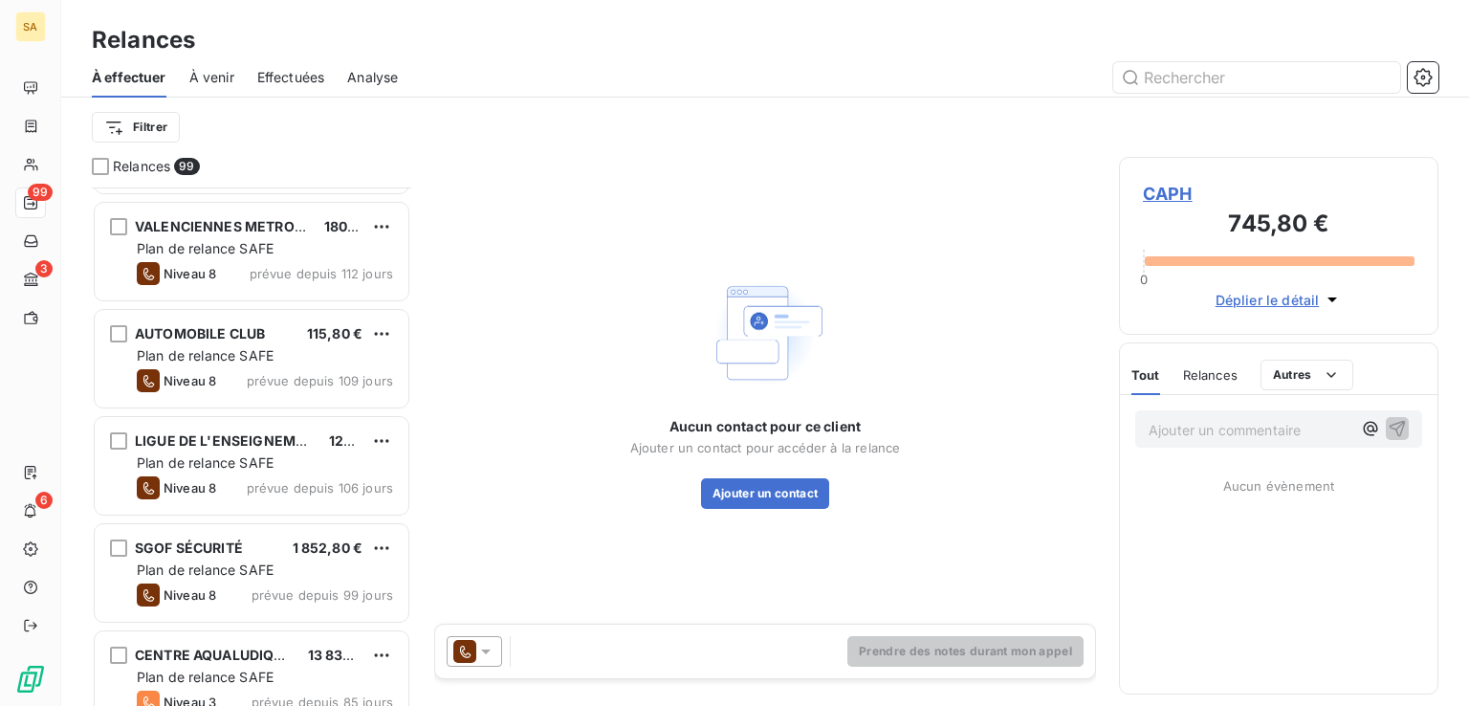
scroll to position [5833, 0]
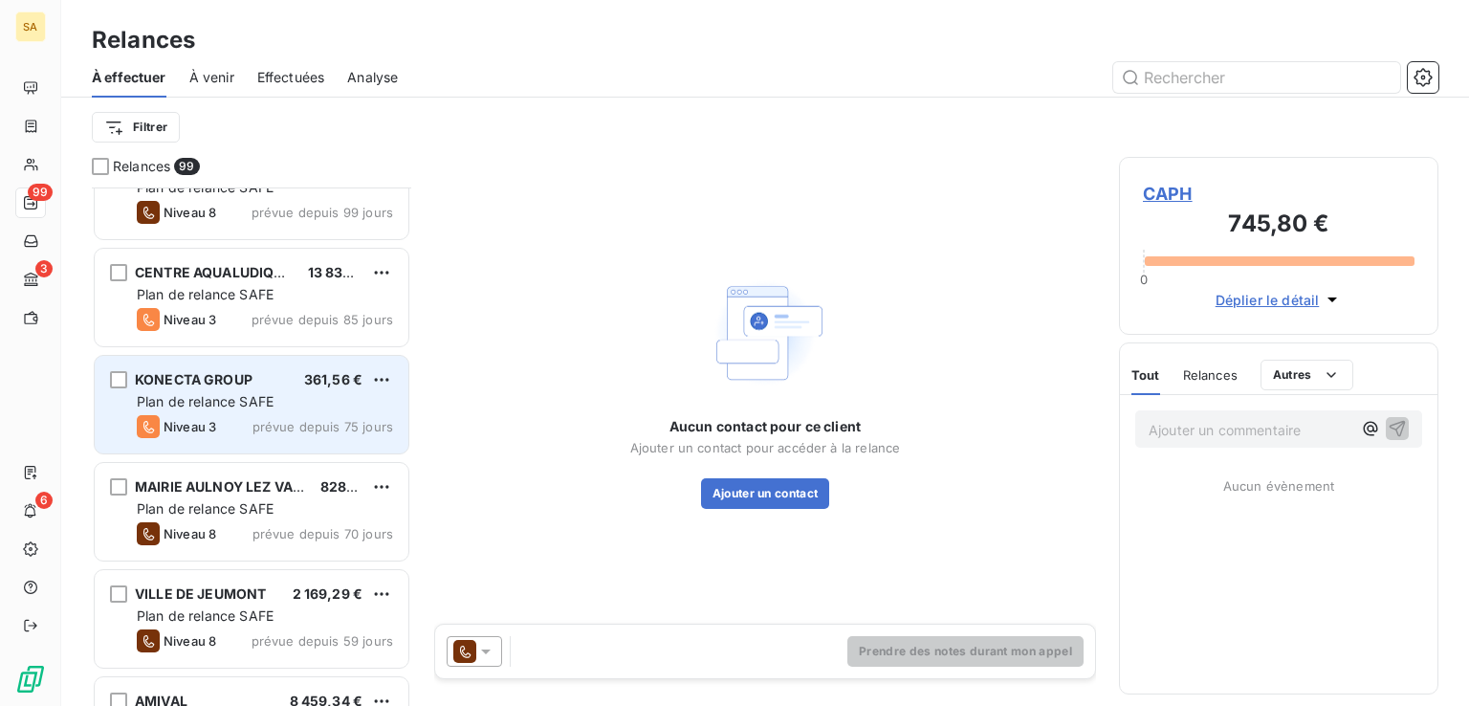
click at [280, 403] on div "Plan de relance SAFE" at bounding box center [265, 401] width 256 height 19
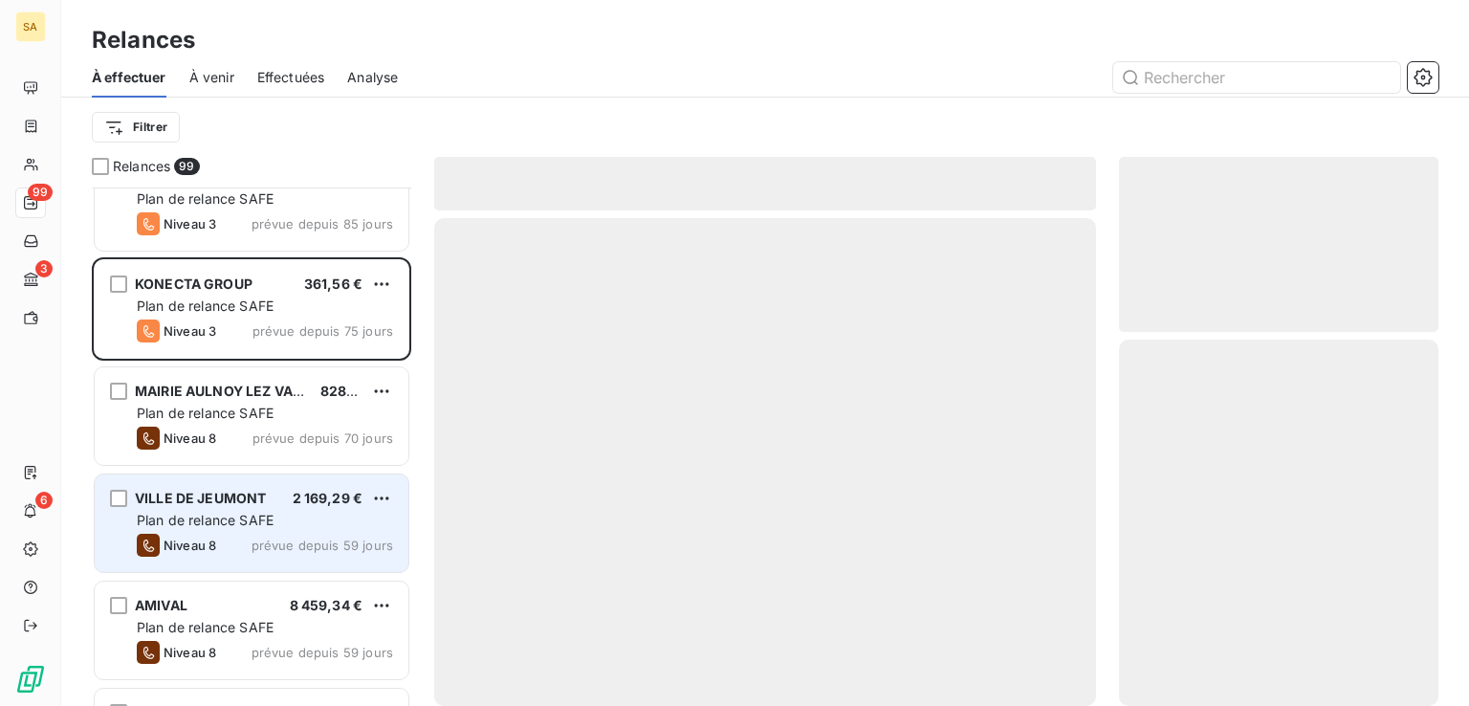
scroll to position [6024, 0]
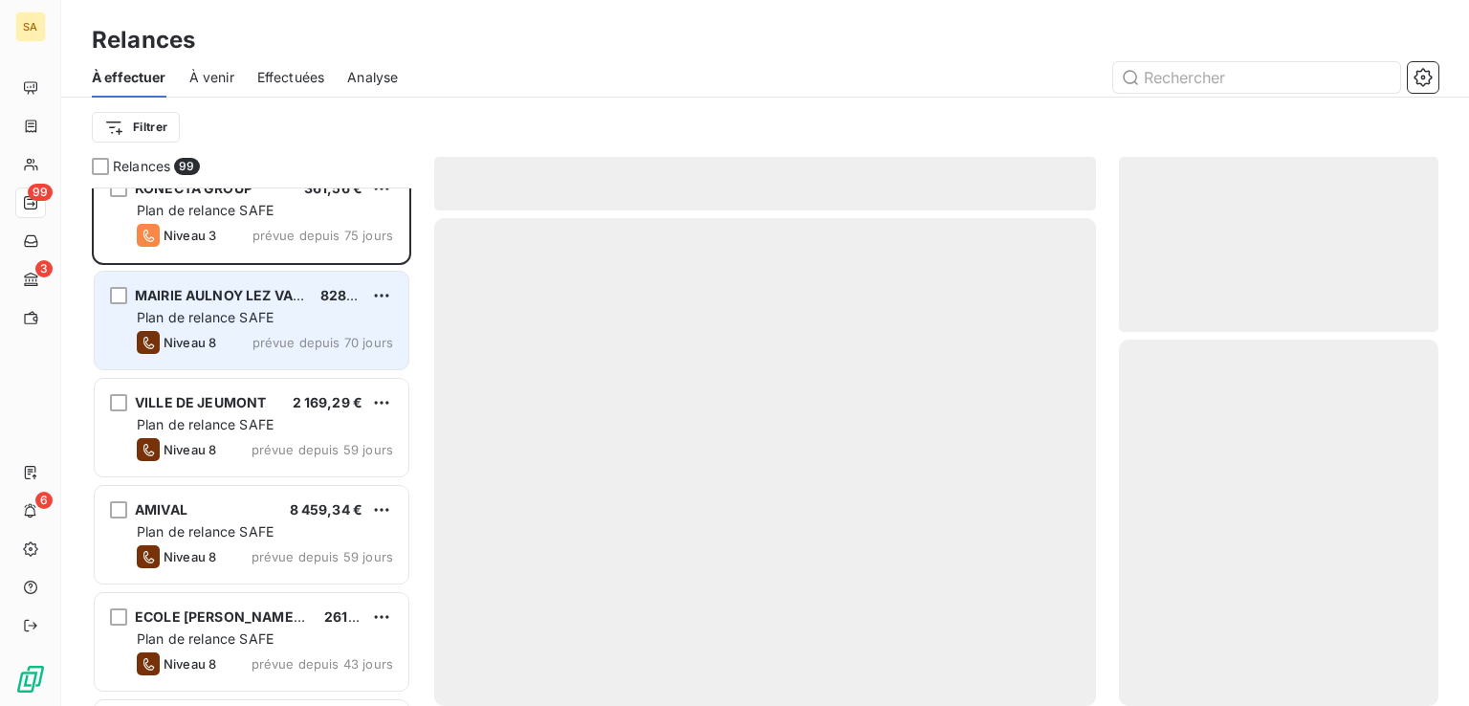
click at [305, 344] on span "prévue depuis 70 jours" at bounding box center [322, 342] width 141 height 15
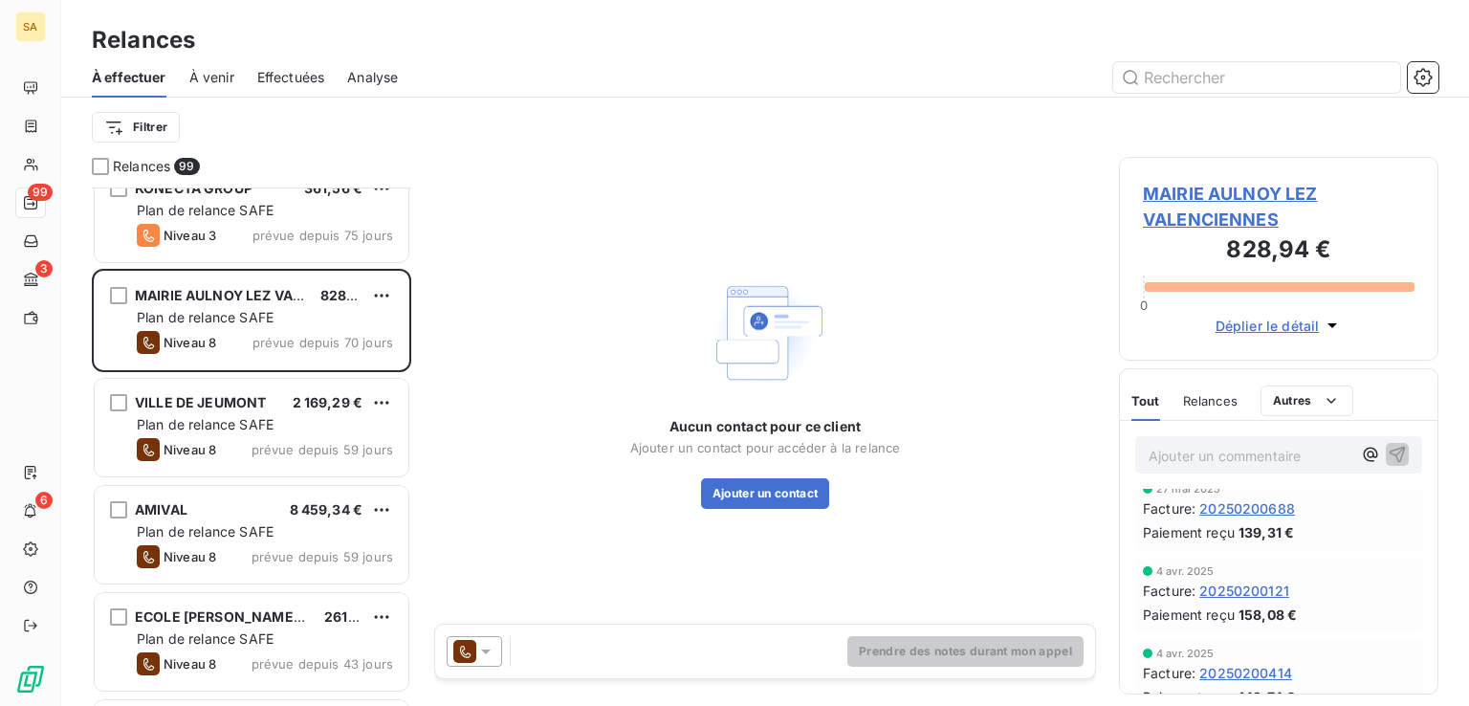
scroll to position [287, 0]
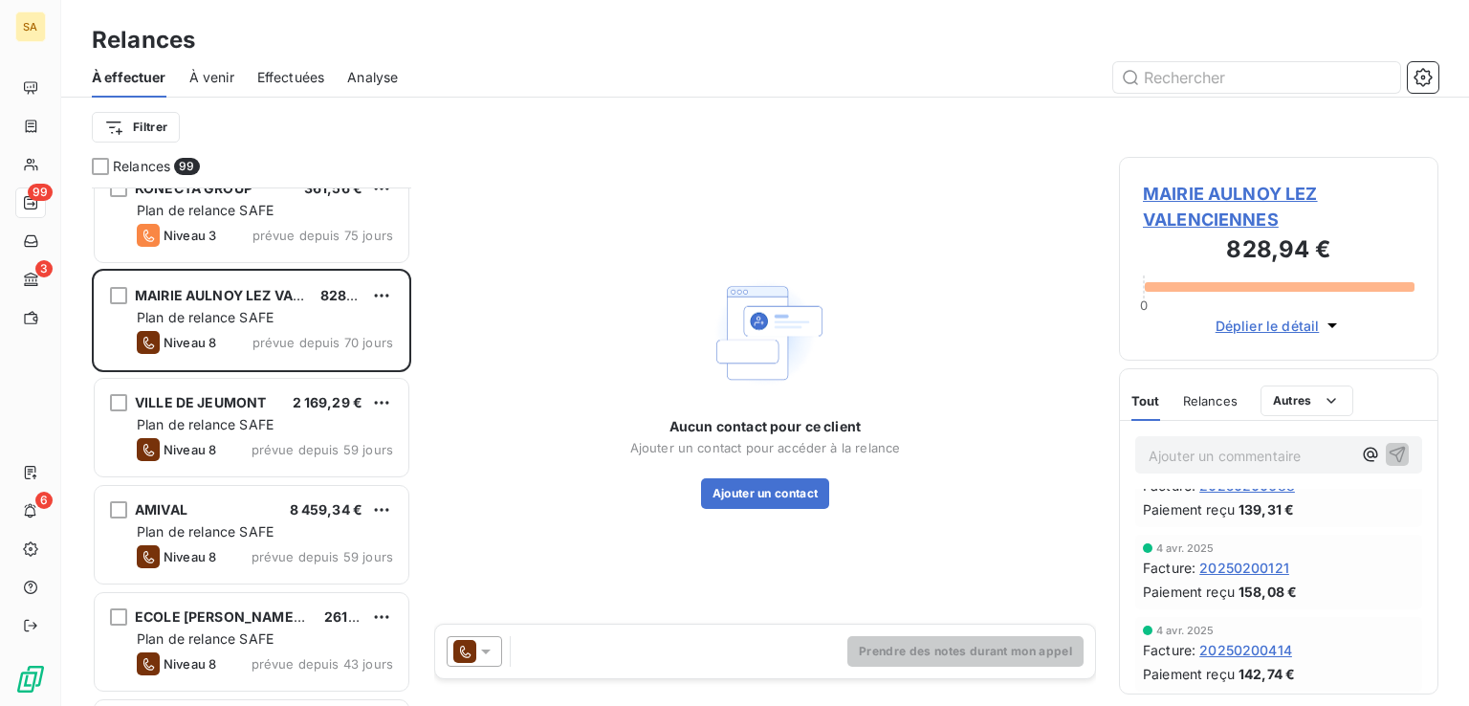
click at [1202, 406] on span "Relances" at bounding box center [1210, 400] width 55 height 15
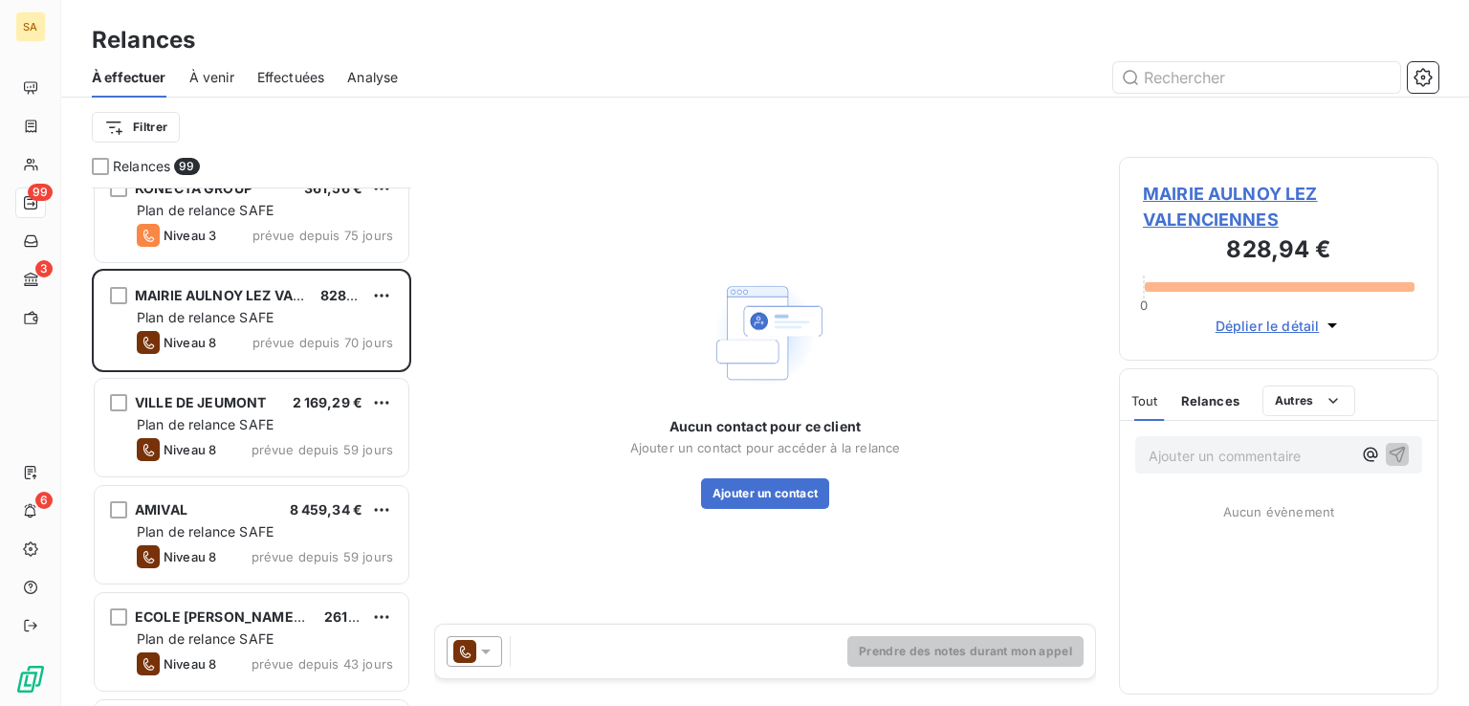
scroll to position [0, 0]
click at [1137, 389] on div "Tout" at bounding box center [1144, 401] width 27 height 40
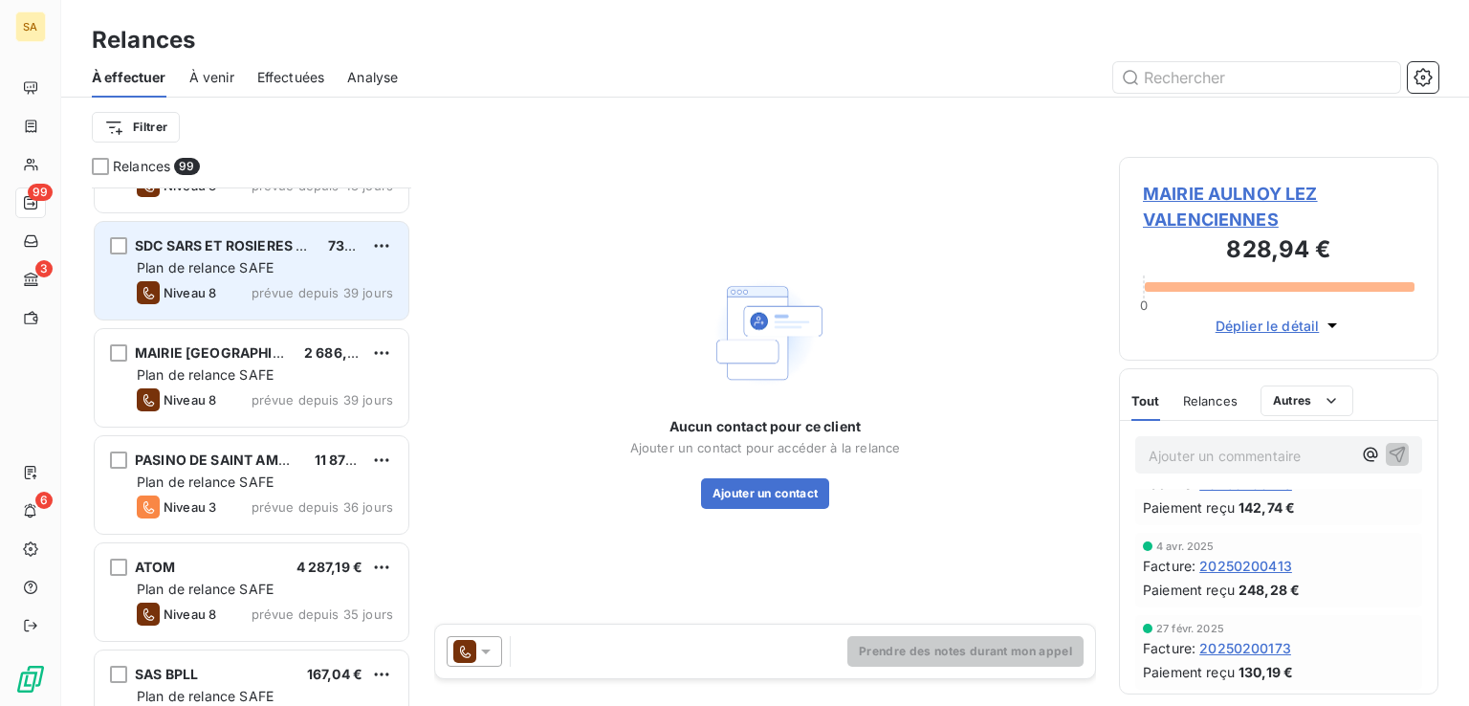
scroll to position [6502, 0]
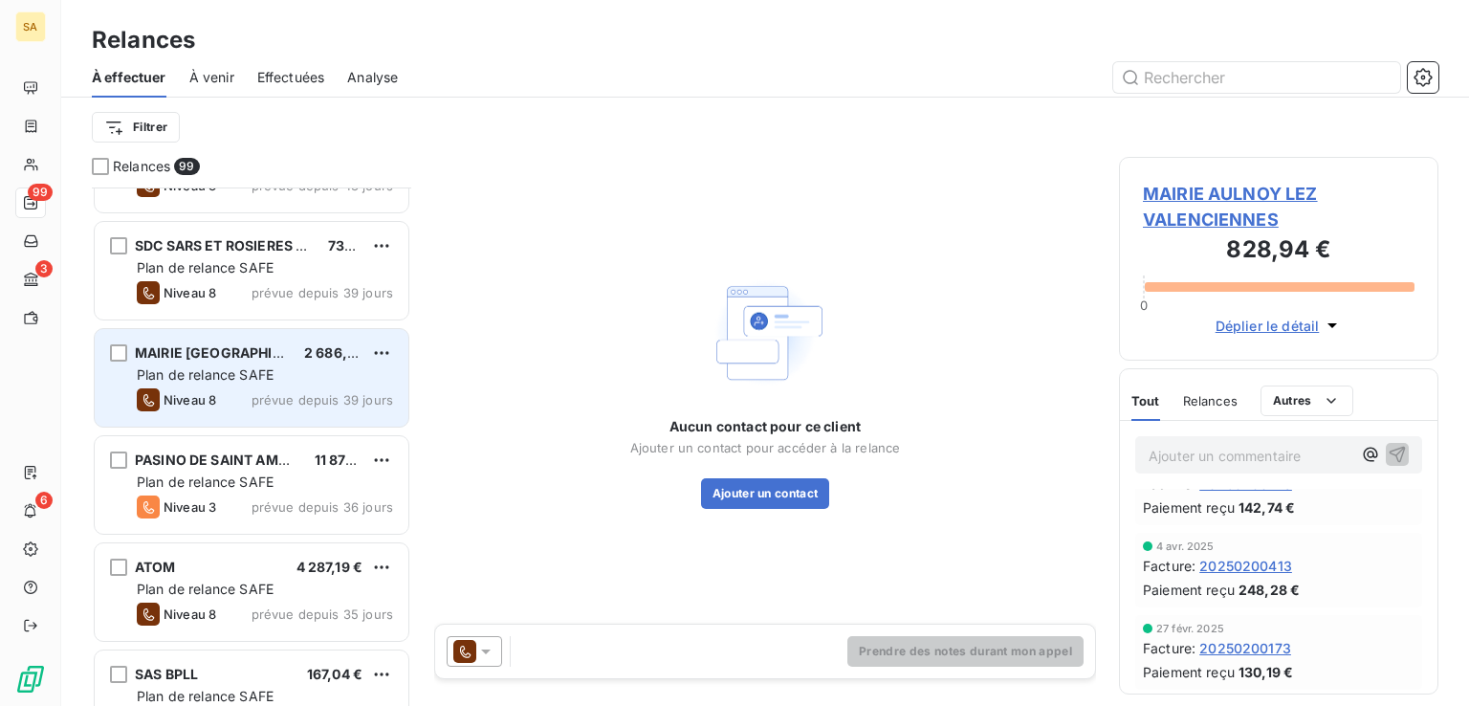
click at [241, 368] on span "Plan de relance SAFE" at bounding box center [205, 374] width 137 height 16
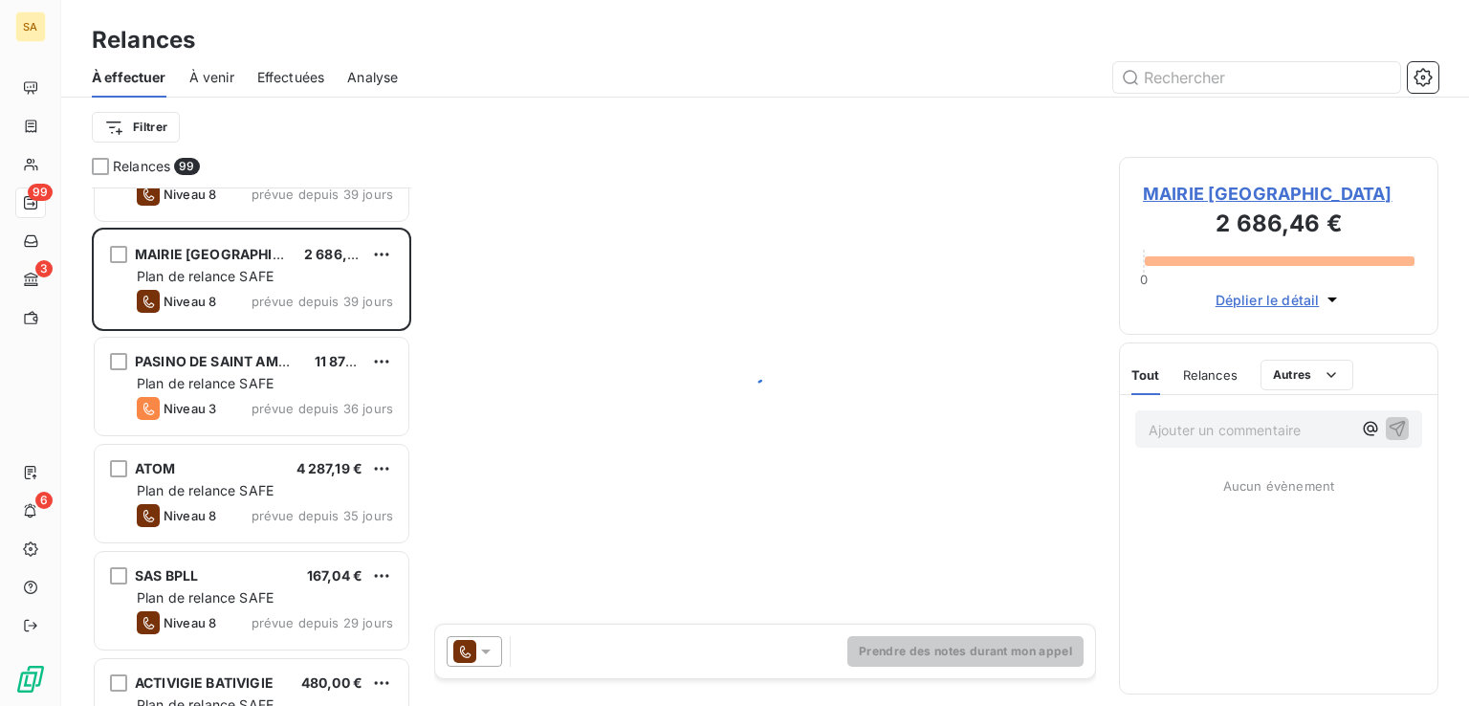
scroll to position [6693, 0]
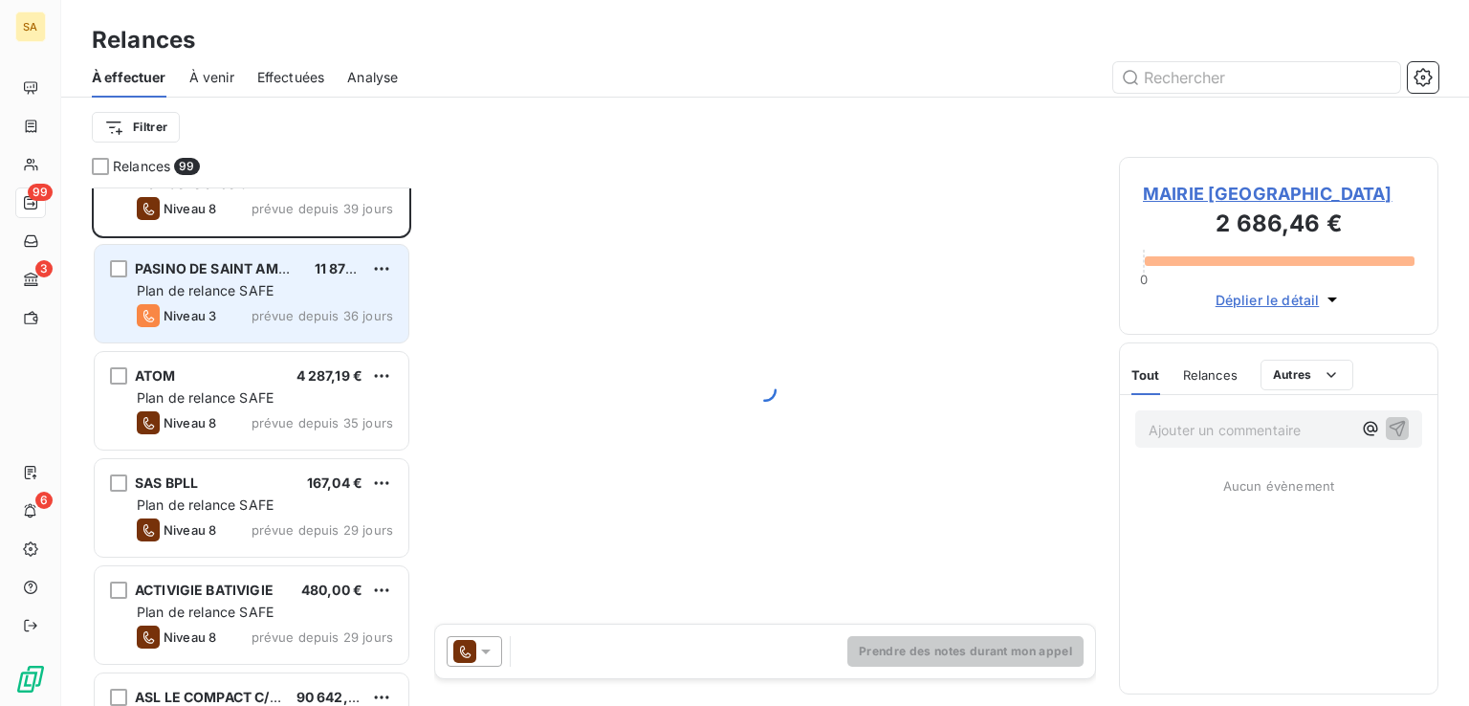
click at [261, 308] on span "prévue depuis 36 jours" at bounding box center [322, 315] width 142 height 15
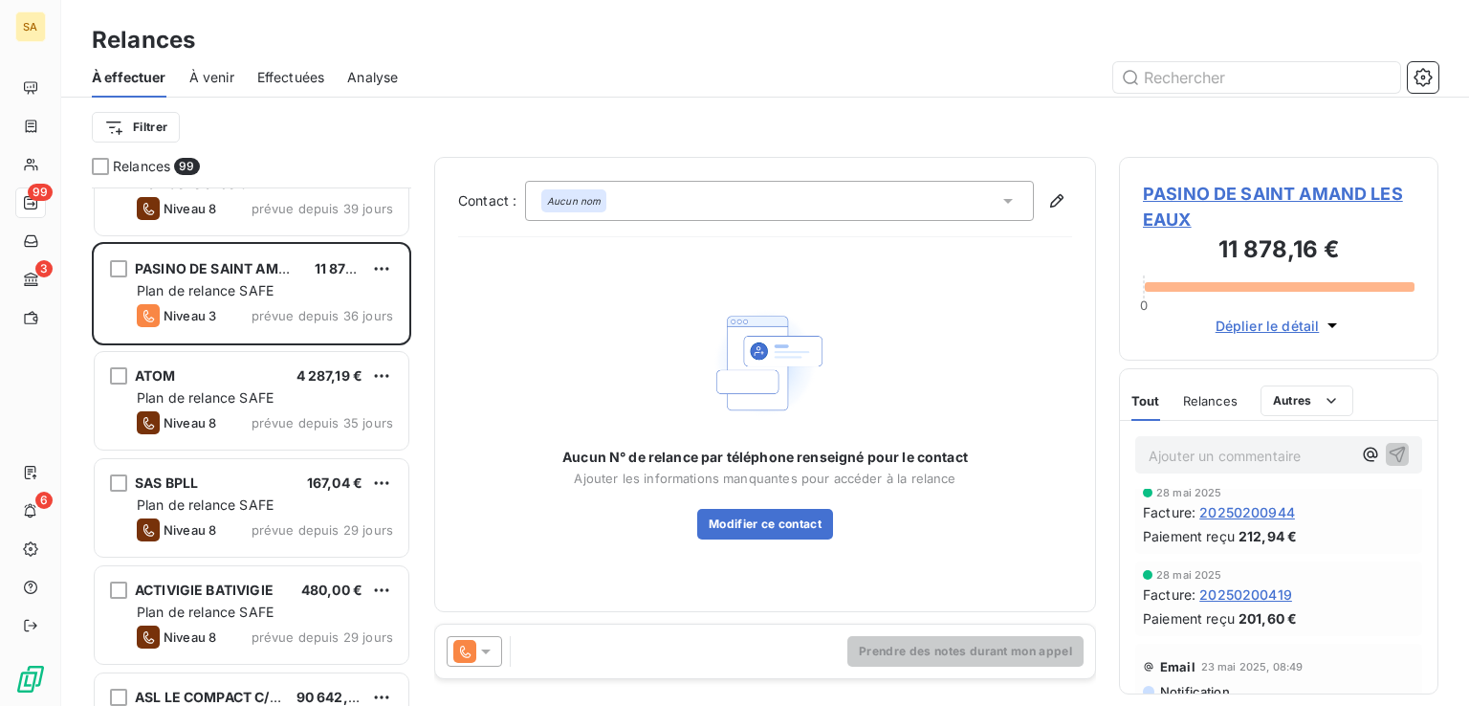
scroll to position [669, 0]
click at [486, 645] on icon at bounding box center [485, 651] width 19 height 19
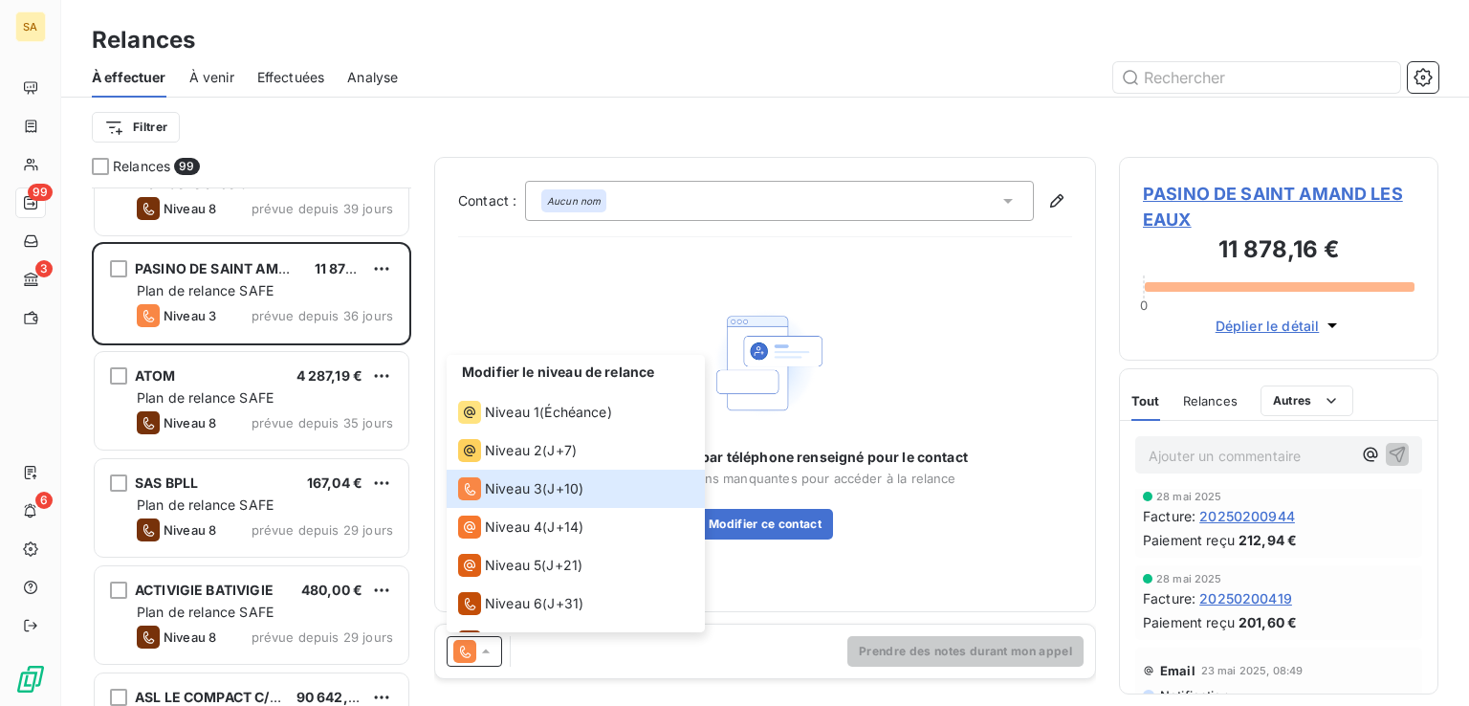
click at [883, 390] on div "Aucun N° de relance par téléphone renseigné pour le contact Ajouter les informa…" at bounding box center [764, 420] width 405 height 238
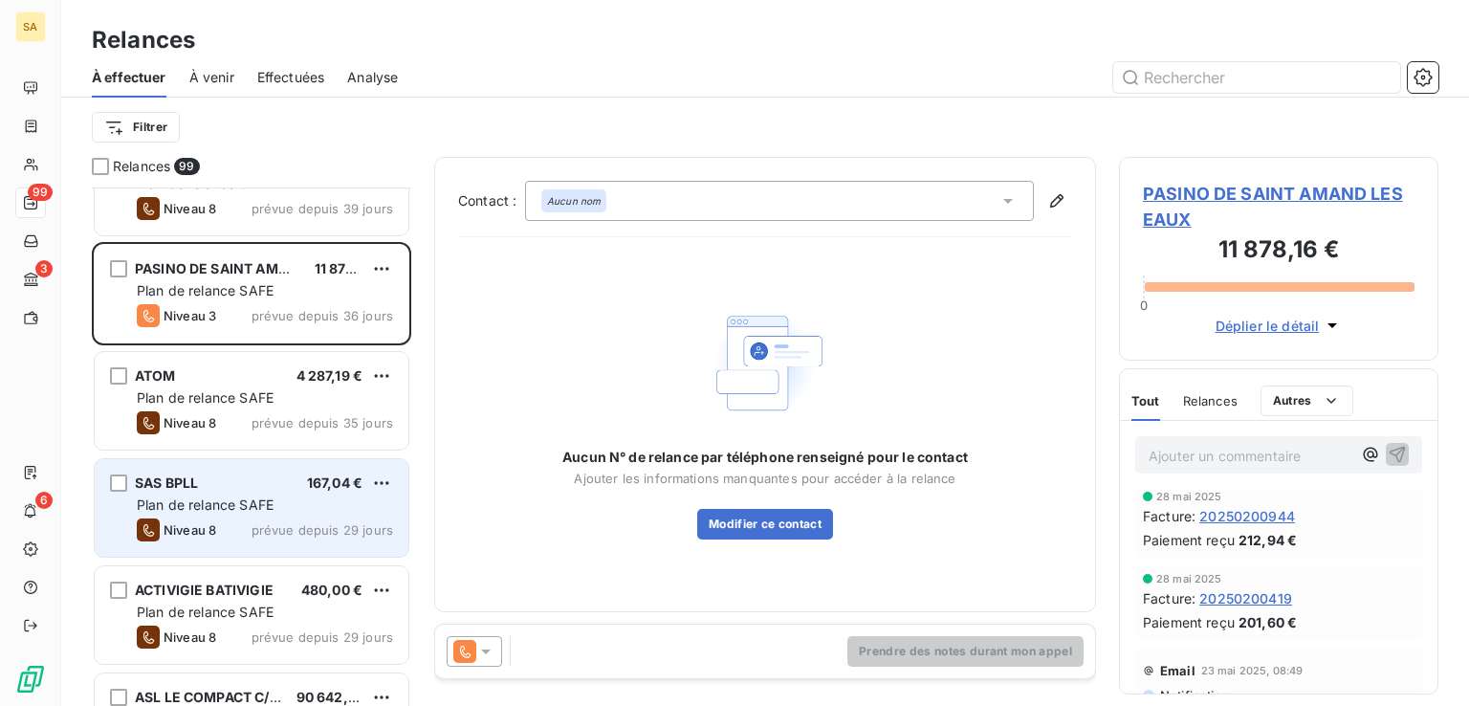
scroll to position [6885, 0]
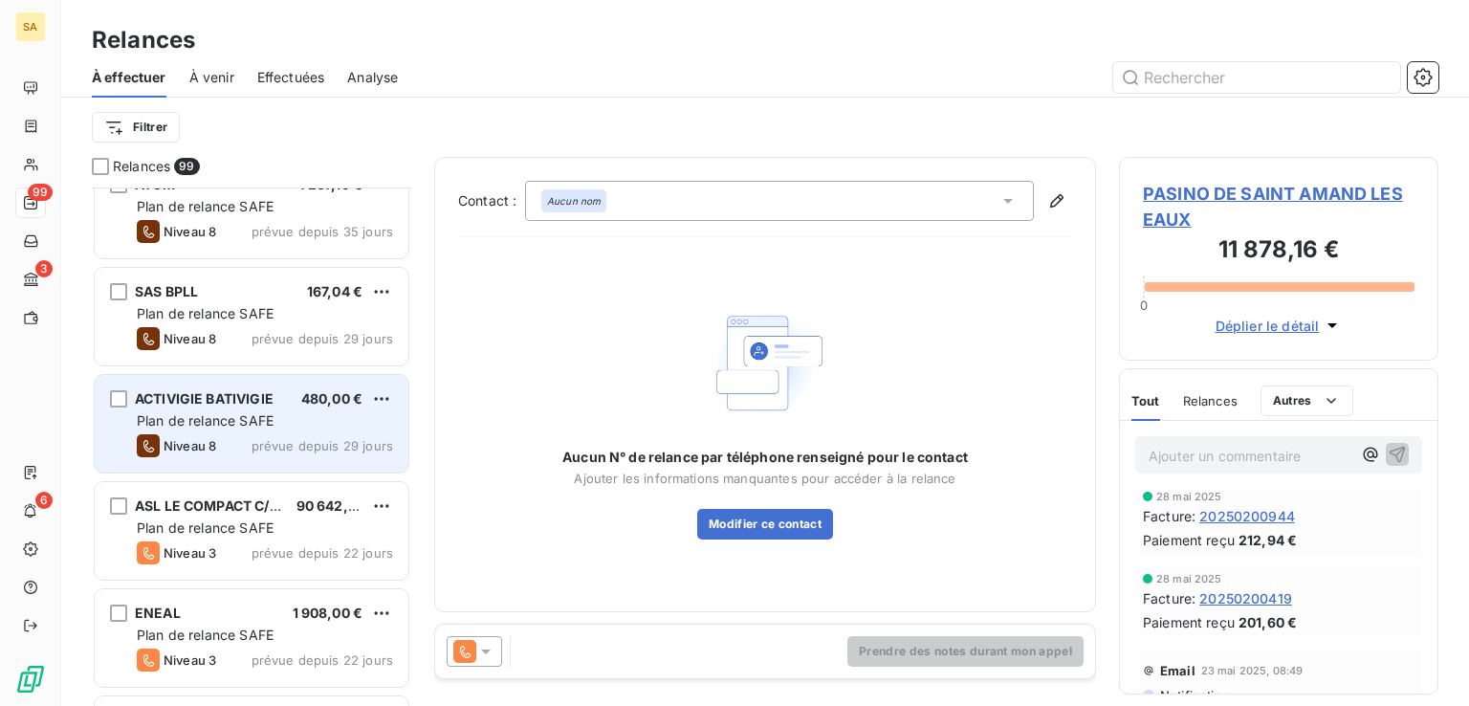
click at [220, 441] on div "Niveau 8 prévue depuis 29 jours" at bounding box center [265, 445] width 256 height 23
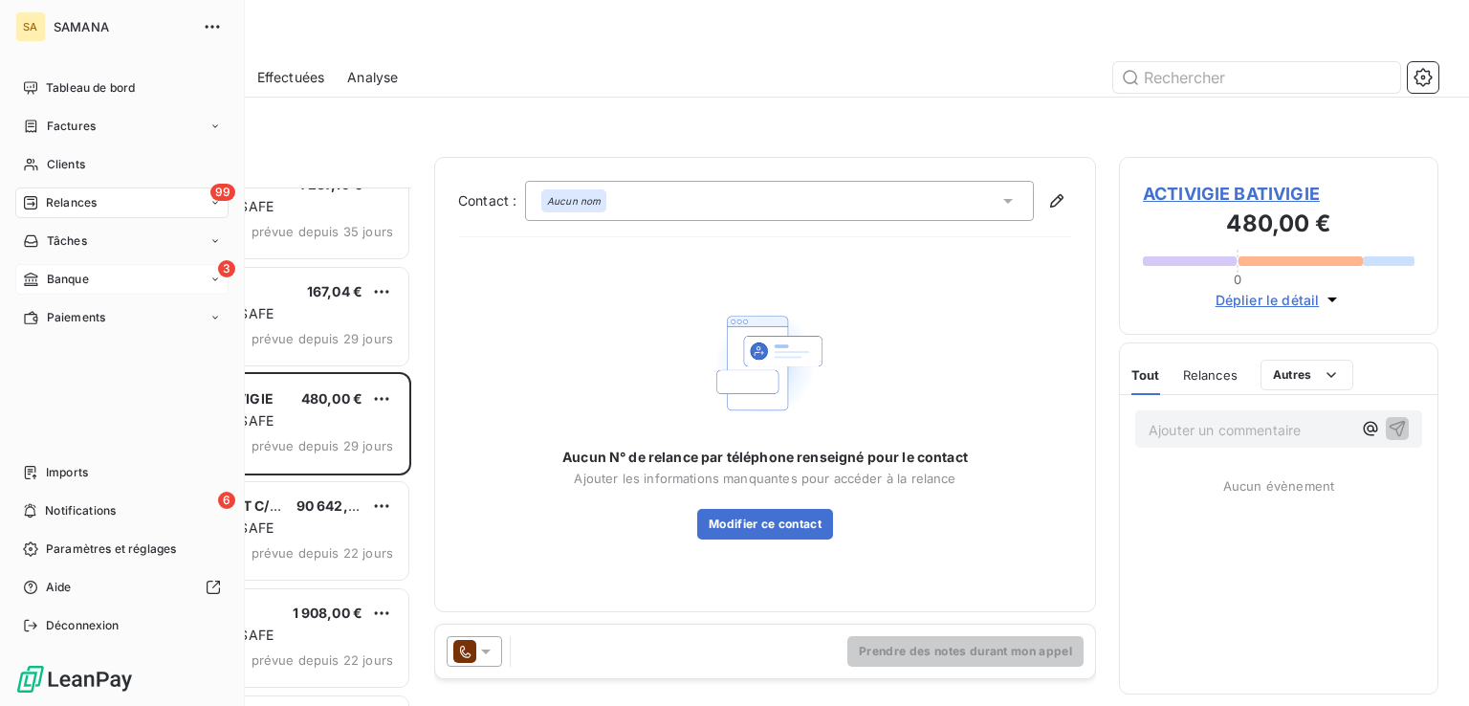
click at [92, 279] on div "3 Banque" at bounding box center [121, 279] width 213 height 31
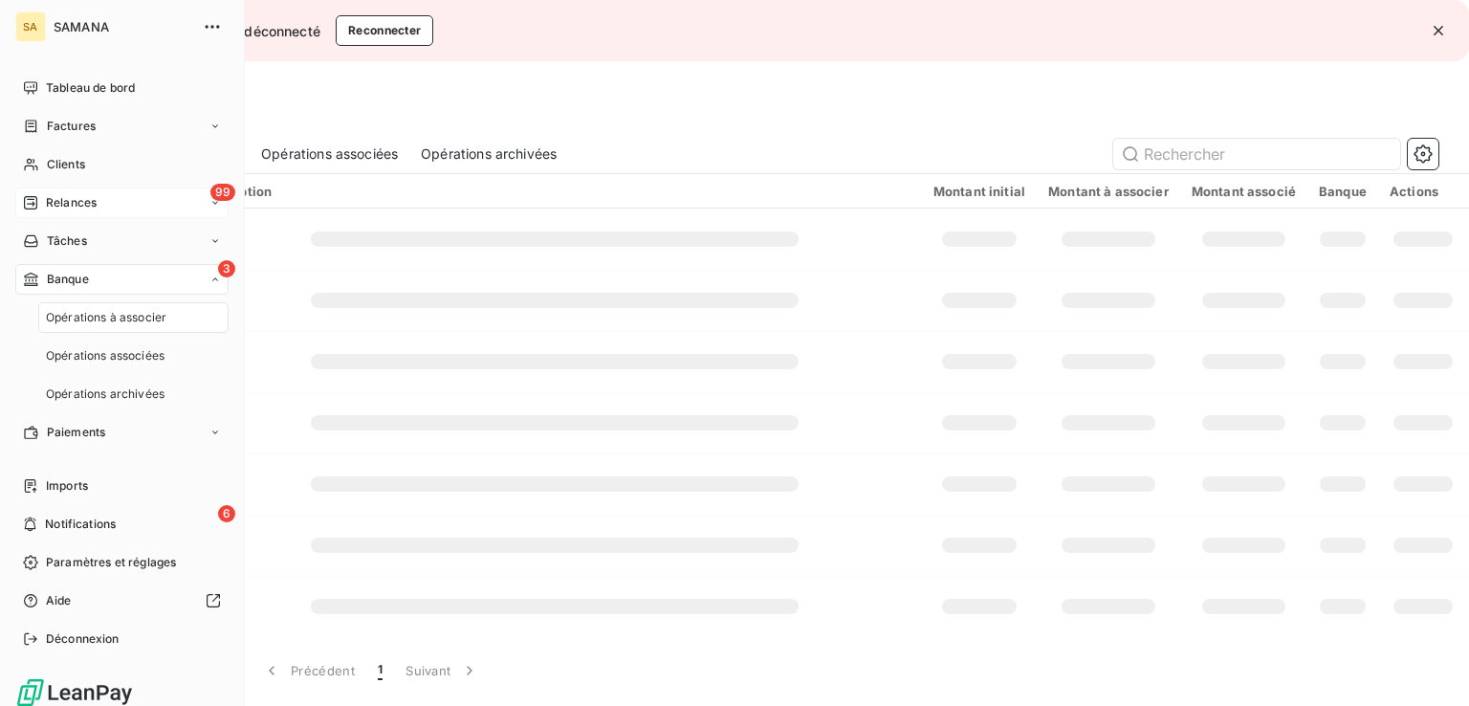
click at [88, 317] on span "Opérations à associer" at bounding box center [106, 317] width 120 height 17
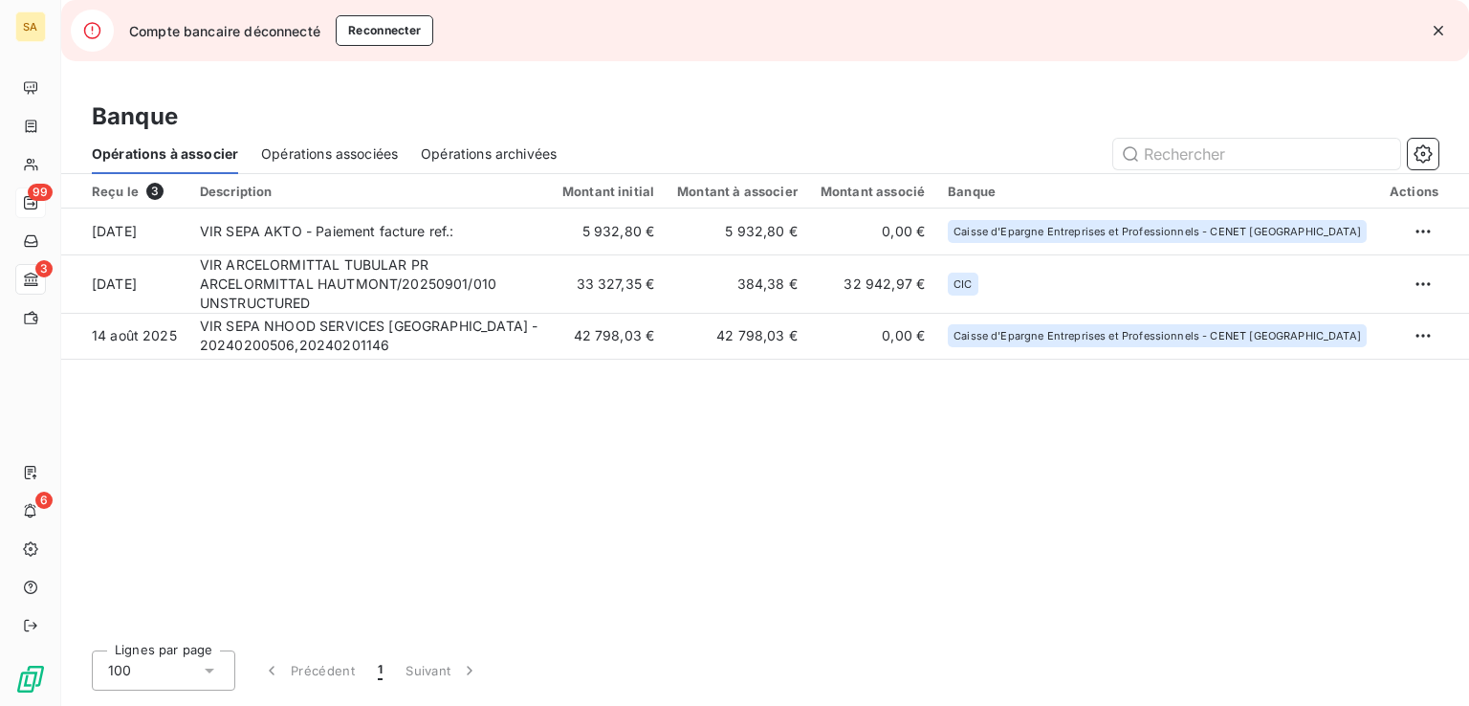
click at [341, 157] on span "Opérations associées" at bounding box center [329, 153] width 137 height 19
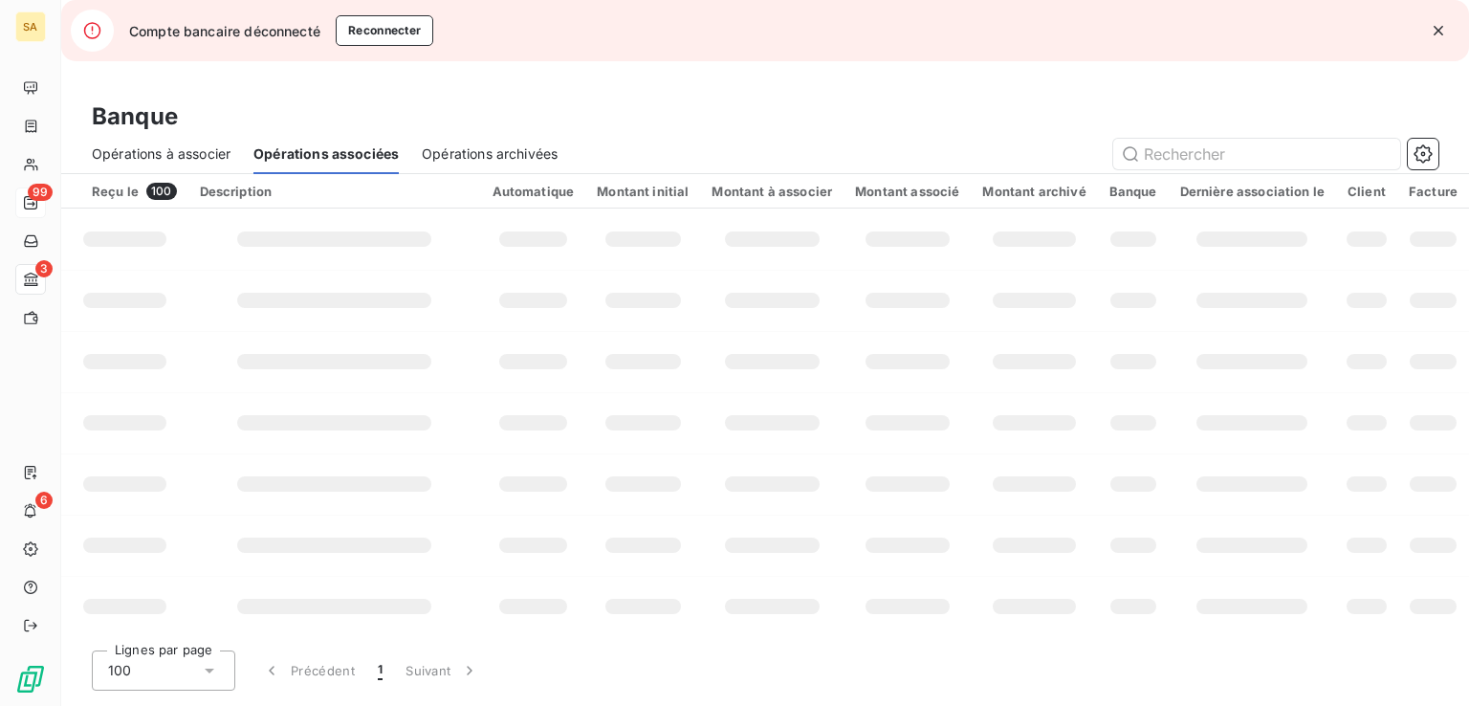
click at [514, 139] on div "Opérations archivées" at bounding box center [490, 154] width 136 height 40
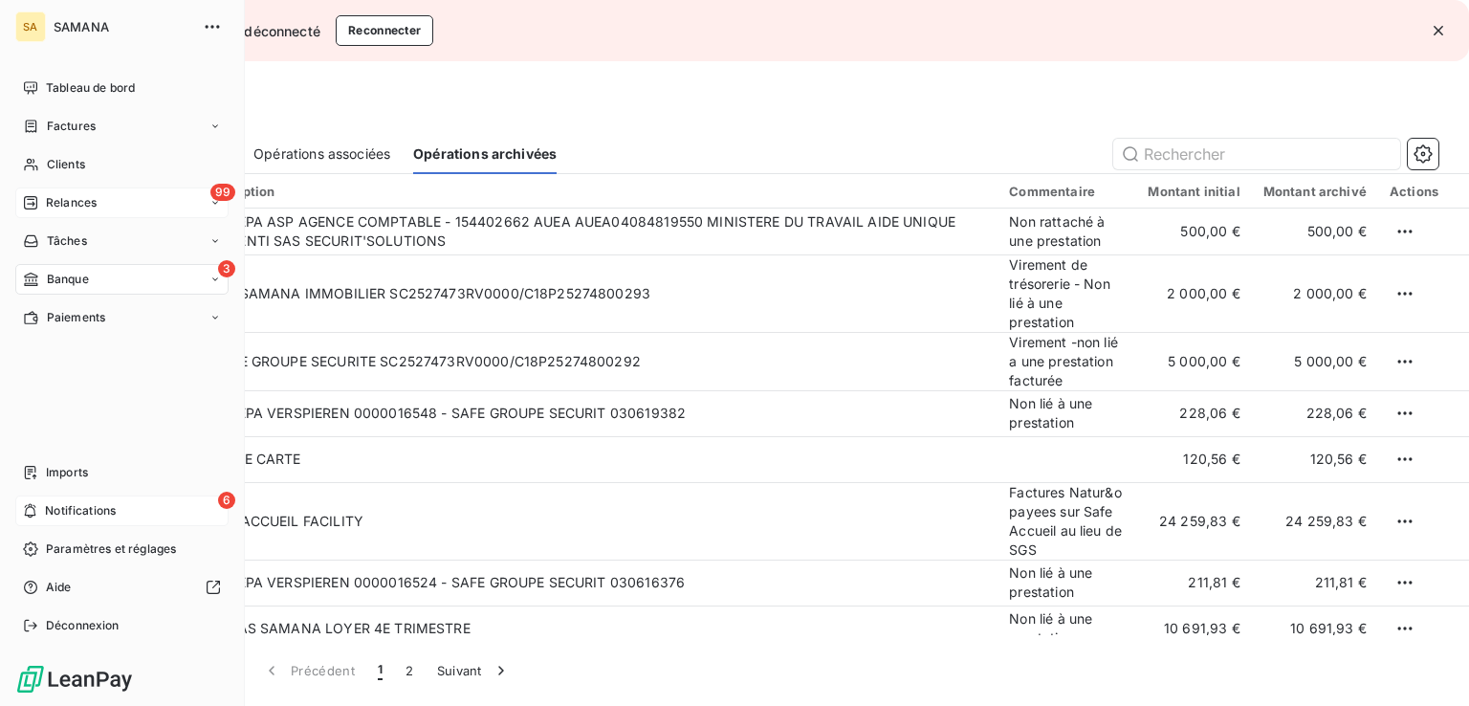
click at [32, 497] on div "6 Notifications" at bounding box center [121, 510] width 213 height 31
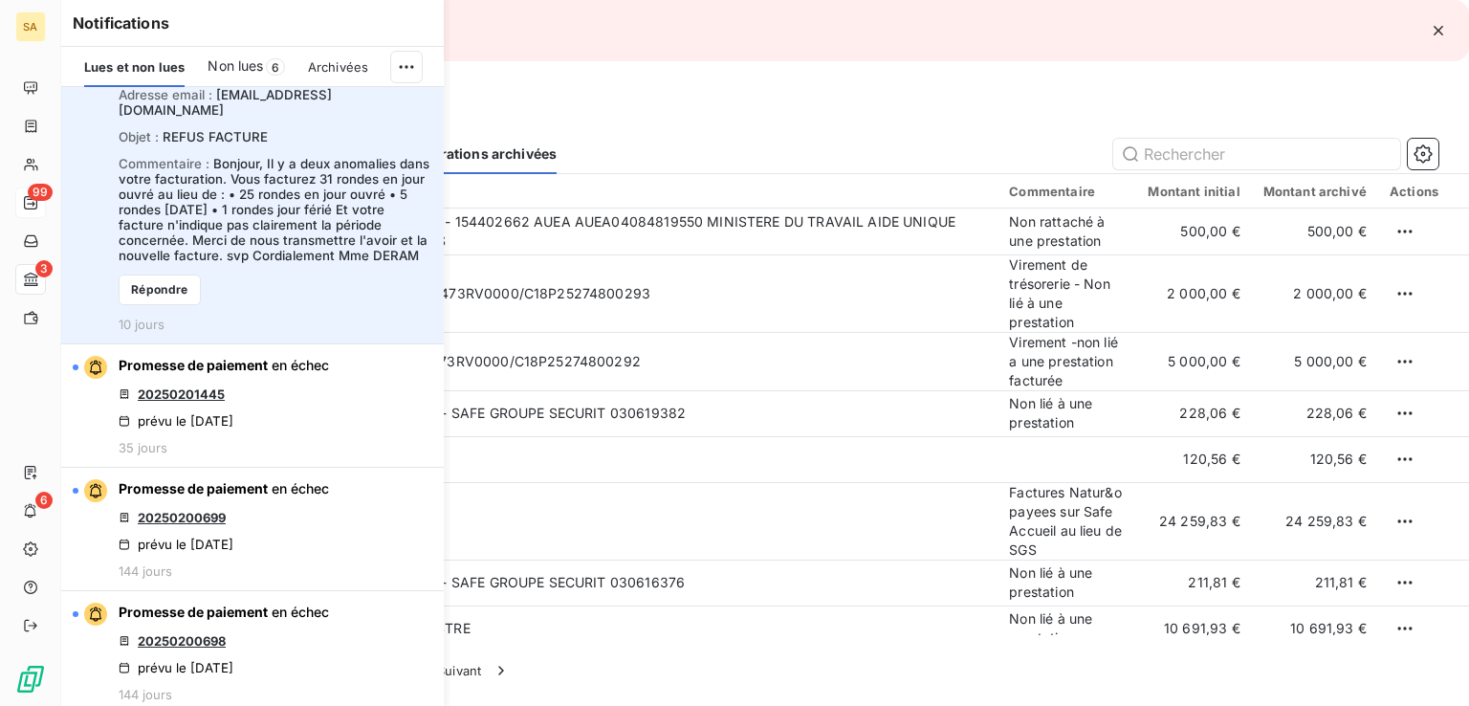
scroll to position [191, 0]
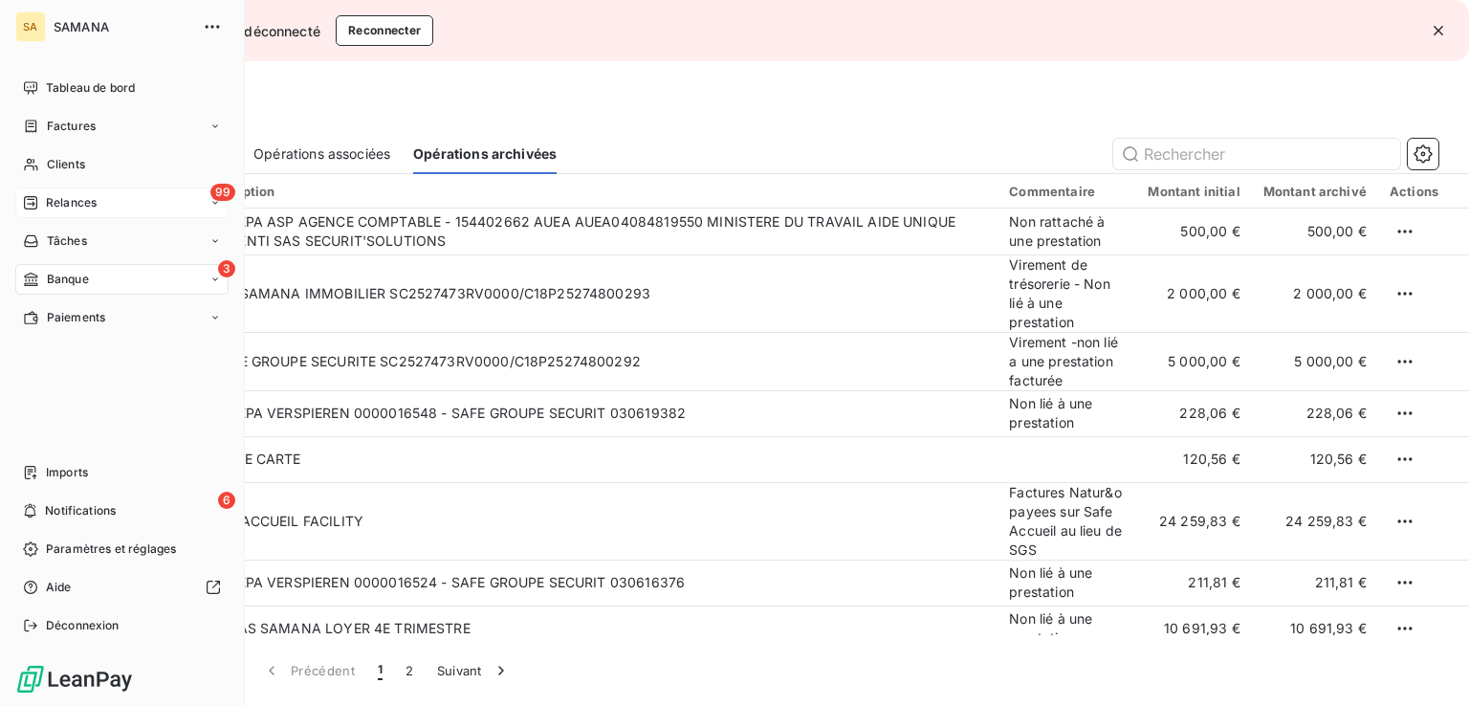
click at [80, 202] on span "Relances" at bounding box center [71, 202] width 51 height 17
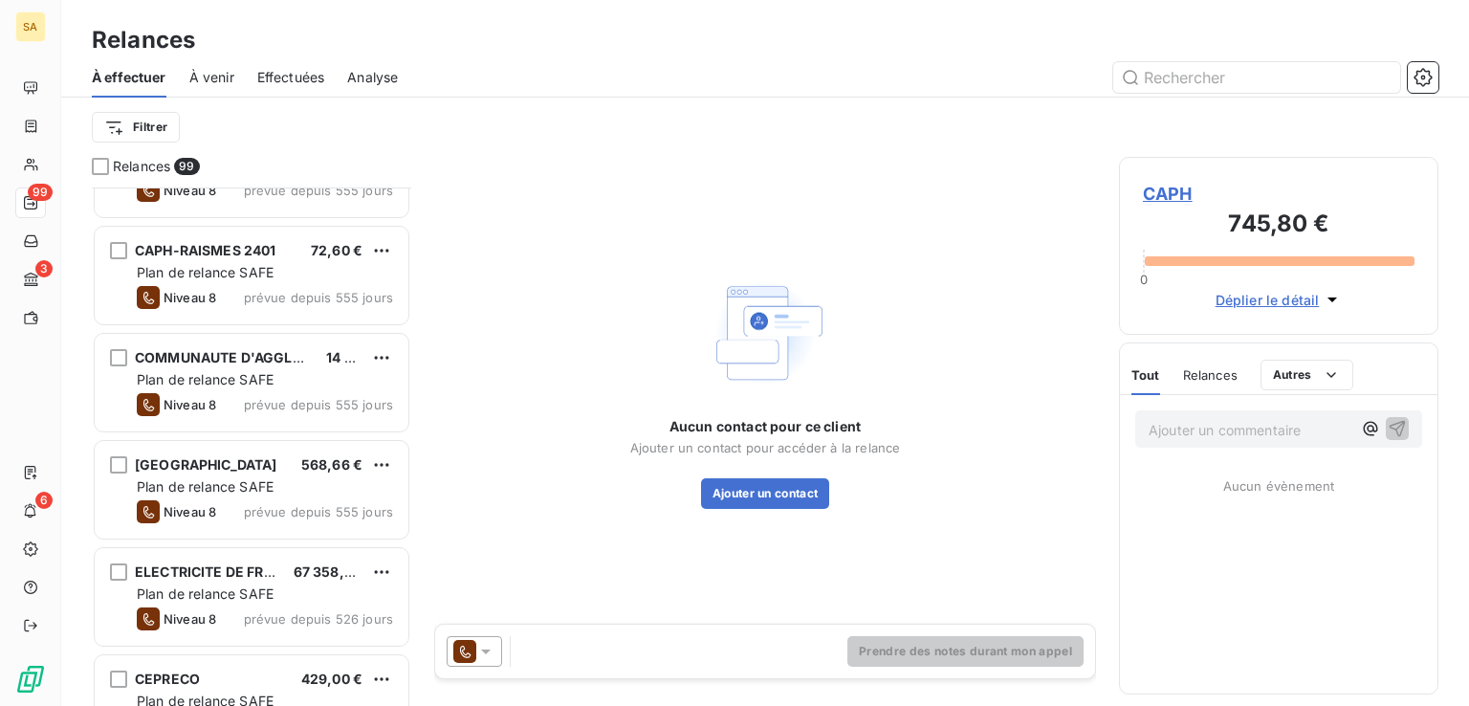
scroll to position [287, 0]
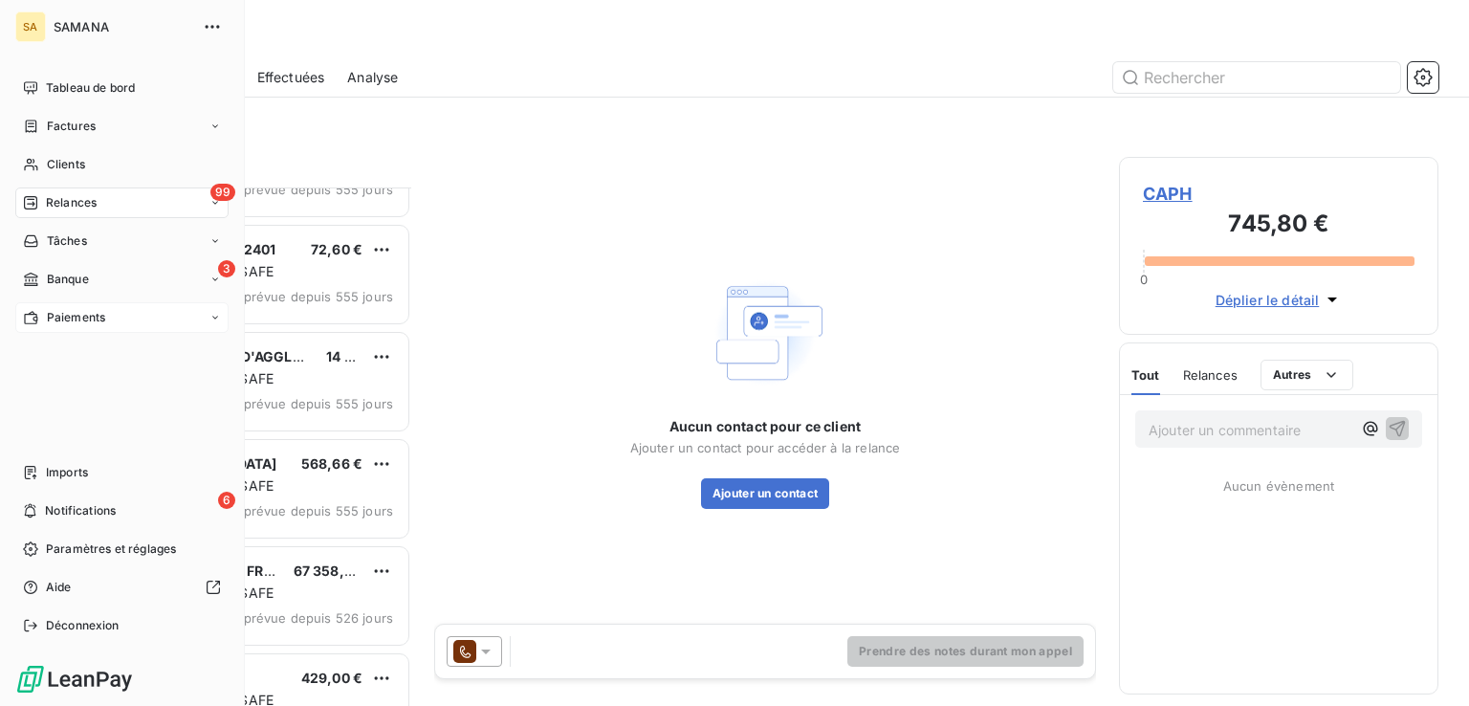
click at [105, 309] on div "Paiements" at bounding box center [121, 317] width 213 height 31
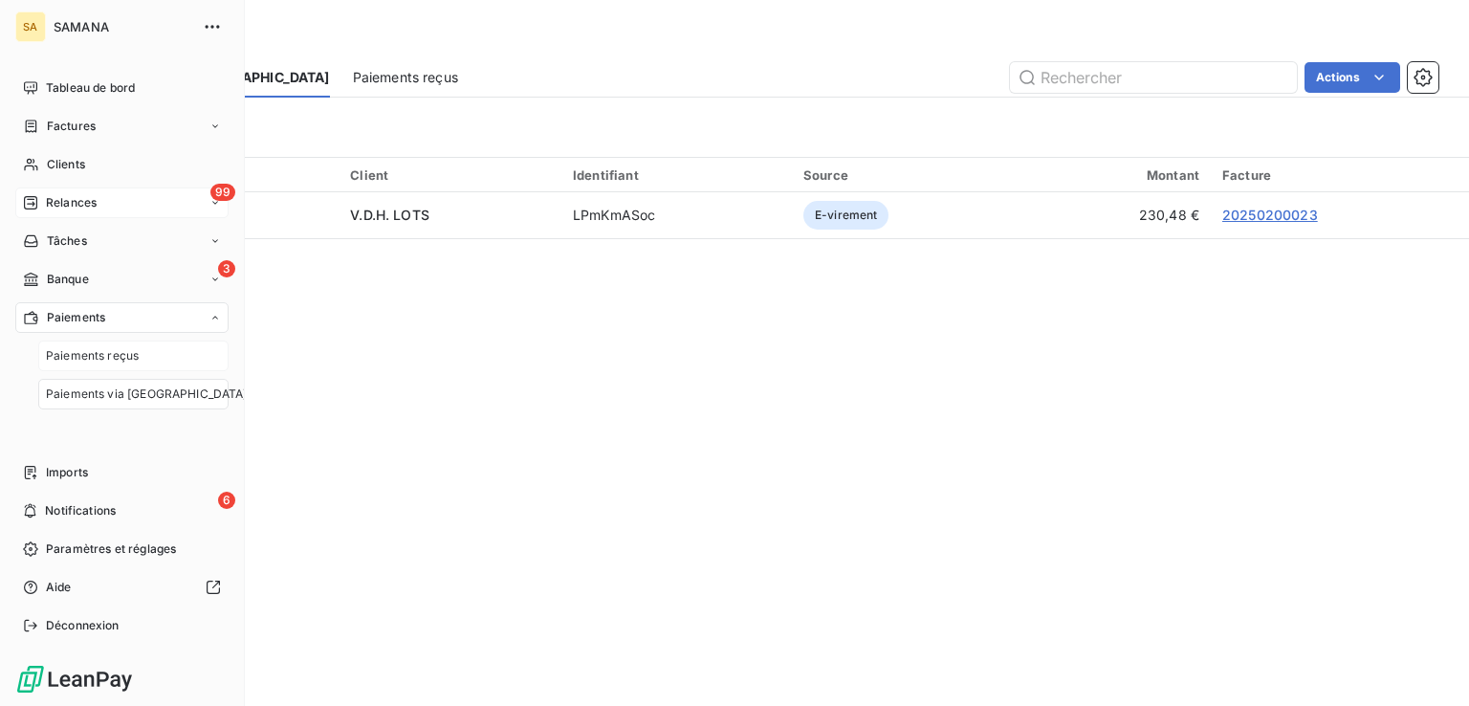
click at [94, 353] on span "Paiements reçus" at bounding box center [92, 355] width 93 height 17
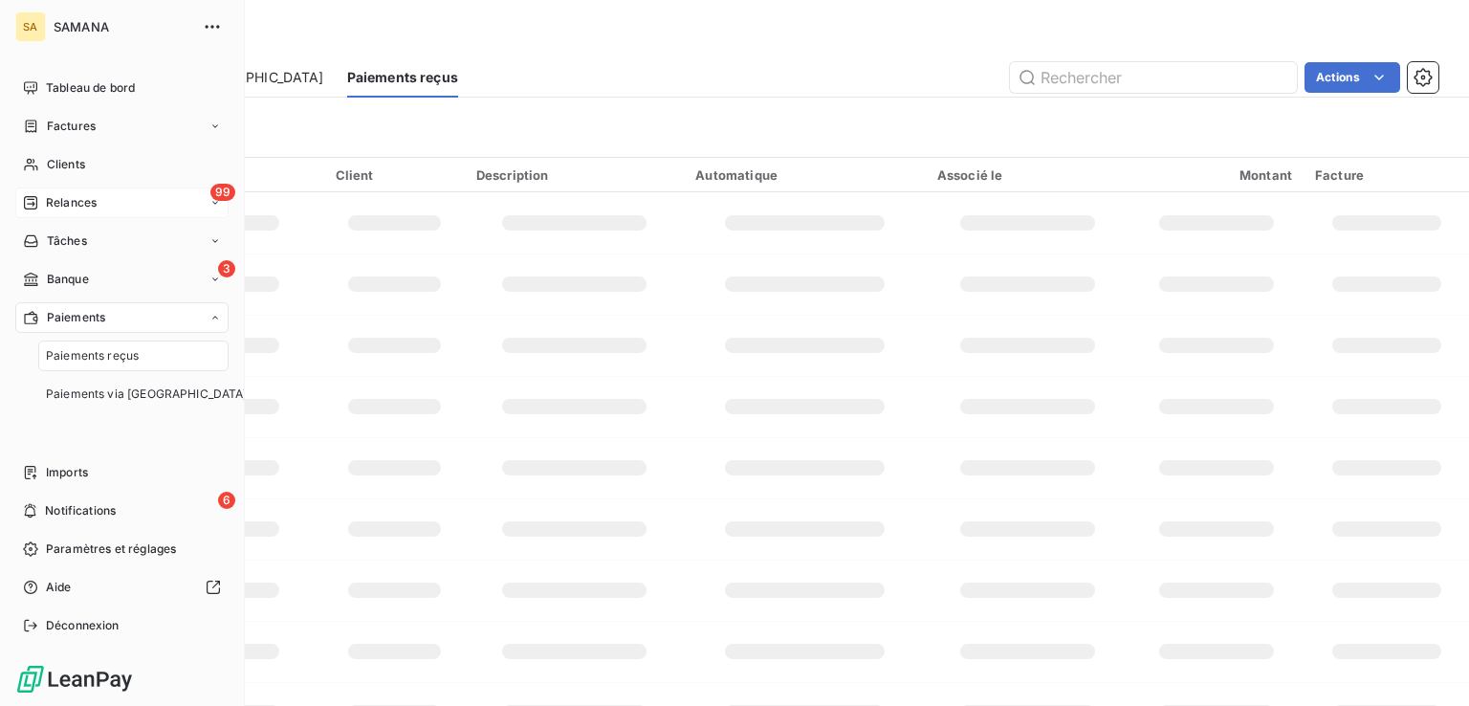
click at [119, 337] on div "Paiements Paiements reçus Paiements via [GEOGRAPHIC_DATA]" at bounding box center [121, 355] width 213 height 107
click at [122, 348] on span "Paiements reçus" at bounding box center [92, 355] width 93 height 17
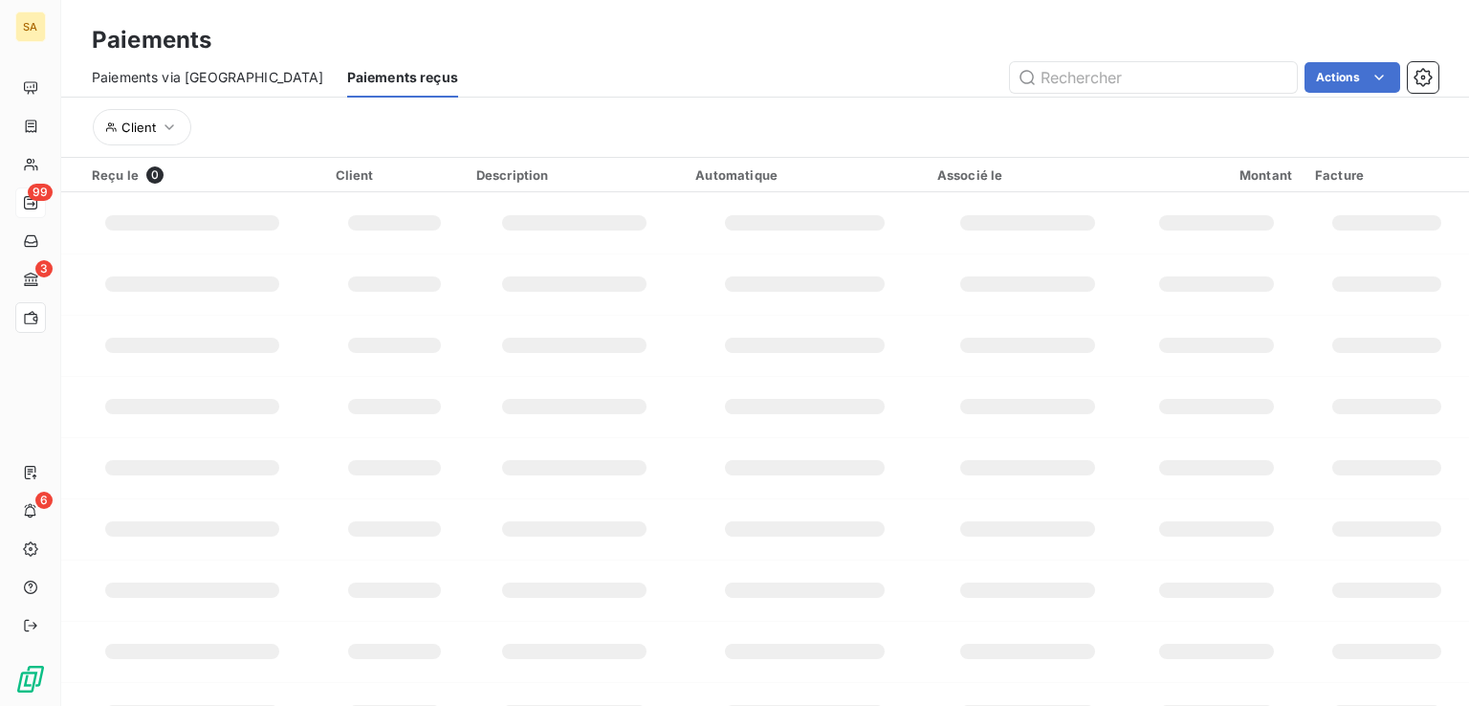
click at [157, 69] on span "Paiements via [GEOGRAPHIC_DATA]" at bounding box center [208, 77] width 232 height 19
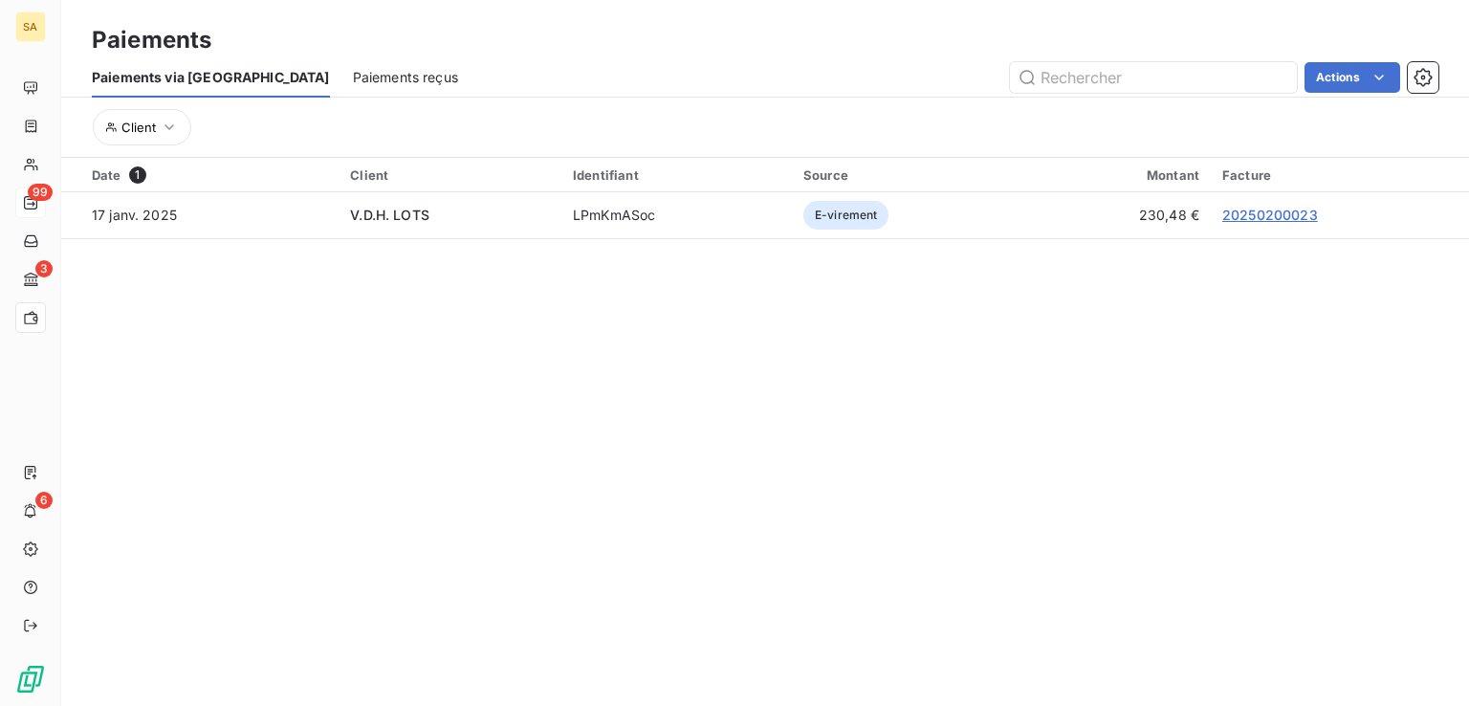
click at [353, 81] on span "Paiements reçus" at bounding box center [405, 77] width 105 height 19
